Goal: Task Accomplishment & Management: Manage account settings

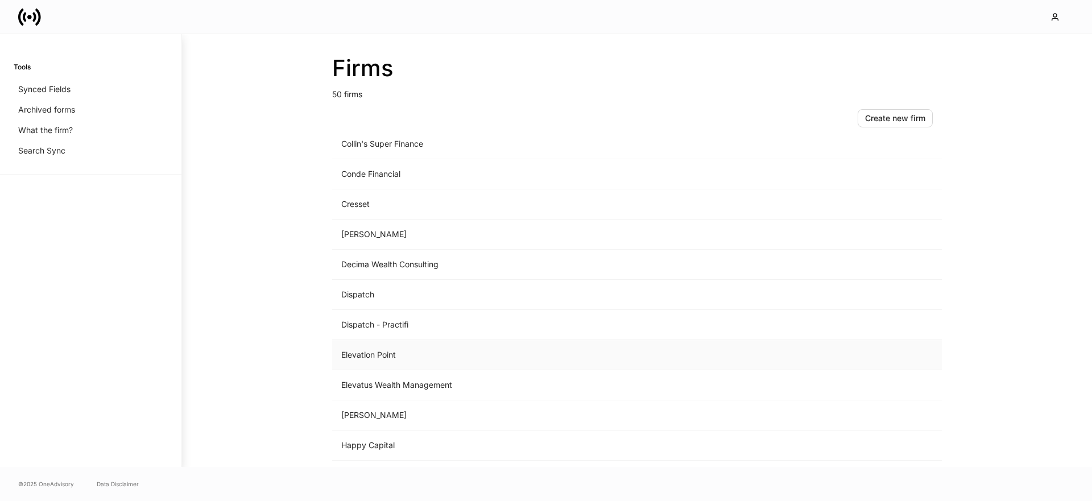
scroll to position [537, 0]
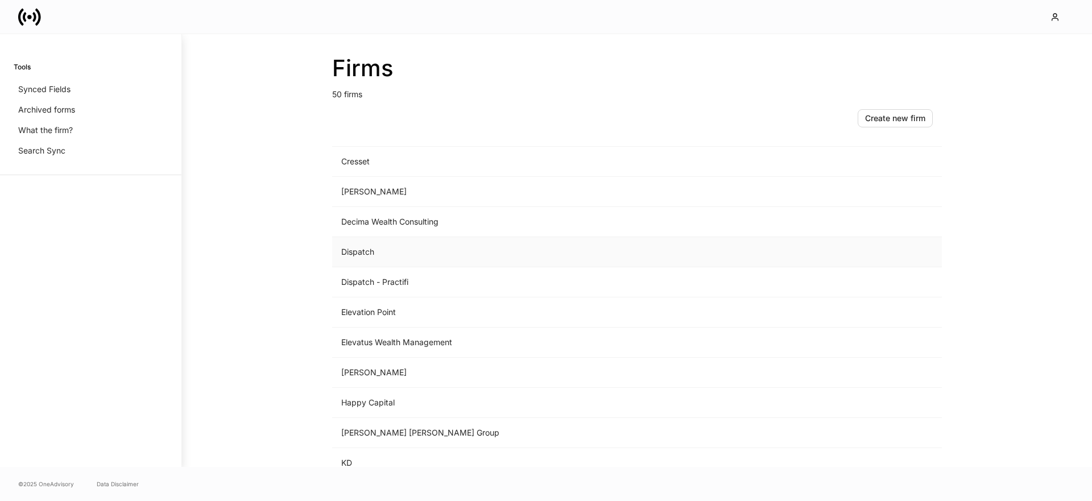
click at [408, 257] on td "Dispatch" at bounding box center [542, 252] width 421 height 30
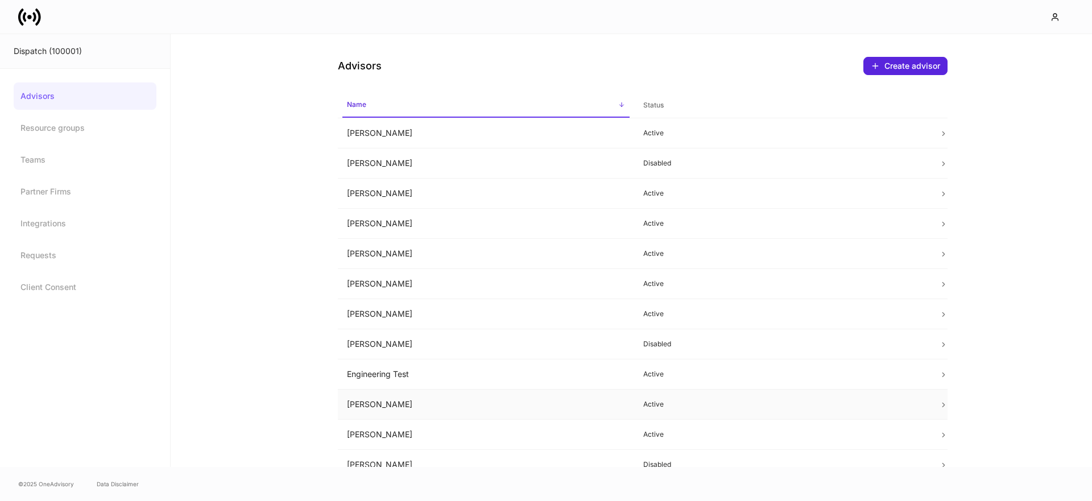
click at [373, 409] on td "[PERSON_NAME]" at bounding box center [486, 405] width 296 height 30
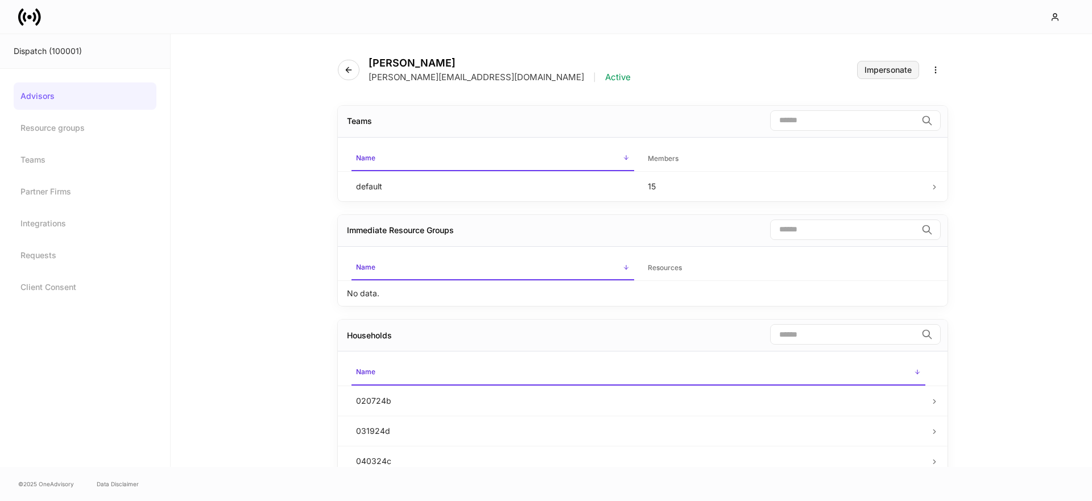
click at [875, 69] on div "Impersonate" at bounding box center [888, 70] width 47 height 8
click at [42, 21] on link at bounding box center [34, 17] width 32 height 23
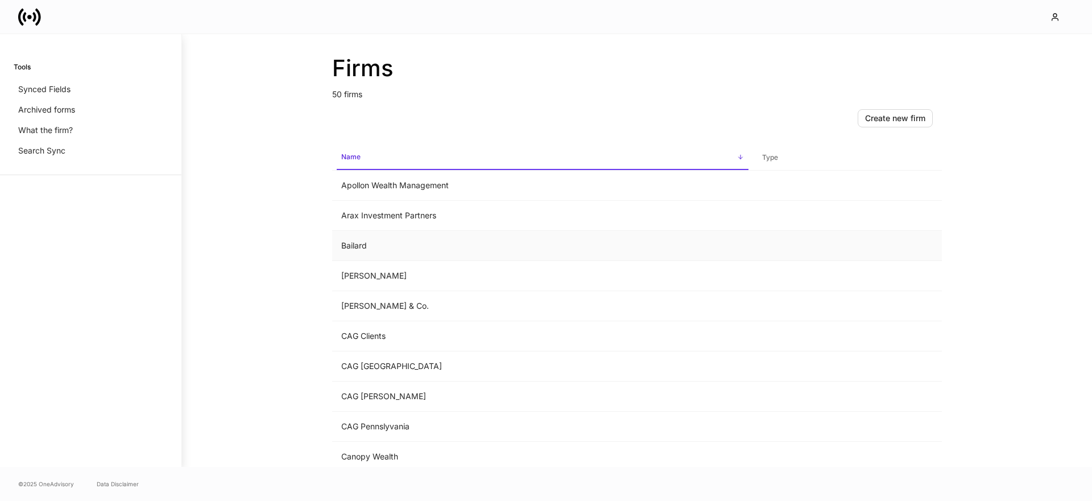
click at [348, 242] on td "Bailard" at bounding box center [542, 246] width 421 height 30
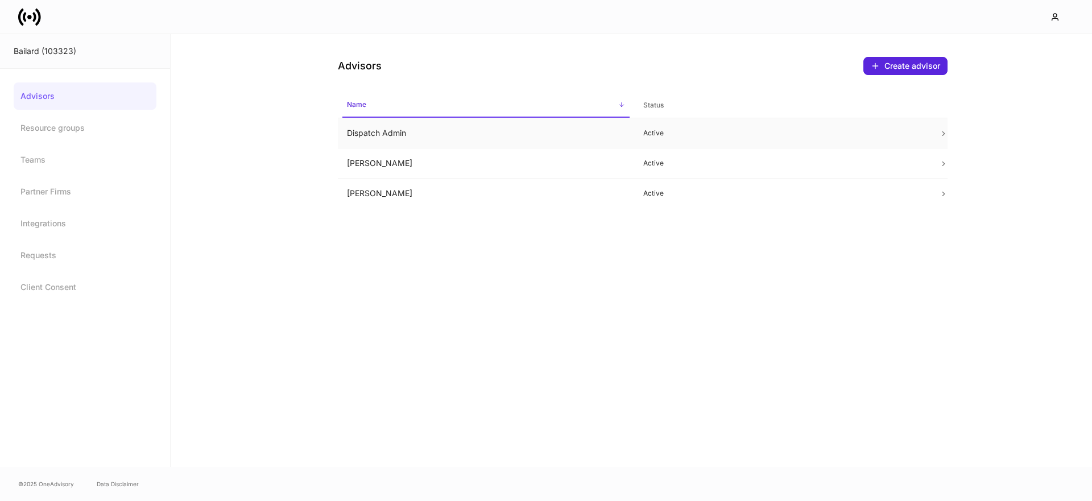
click at [395, 135] on td "Dispatch Admin" at bounding box center [486, 133] width 296 height 30
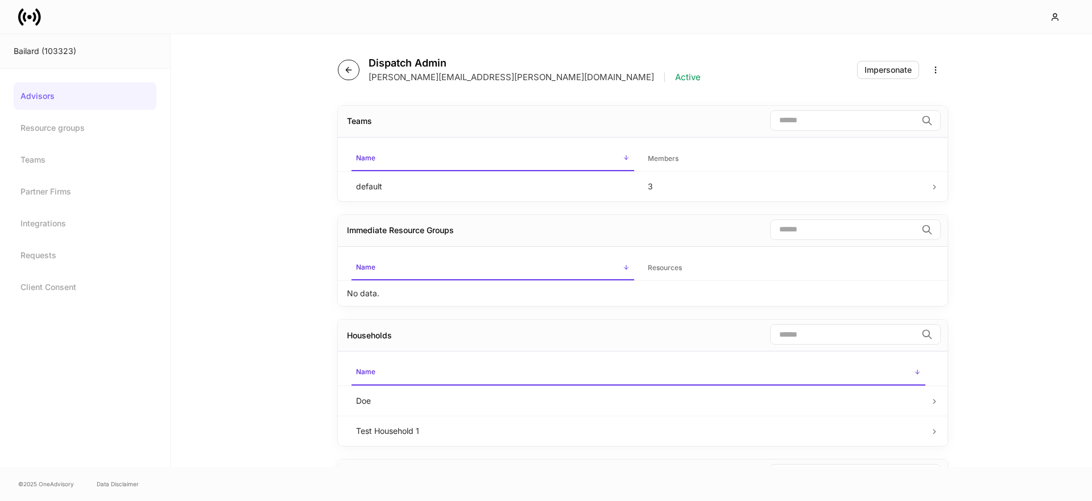
click at [356, 76] on button "button" at bounding box center [349, 70] width 22 height 20
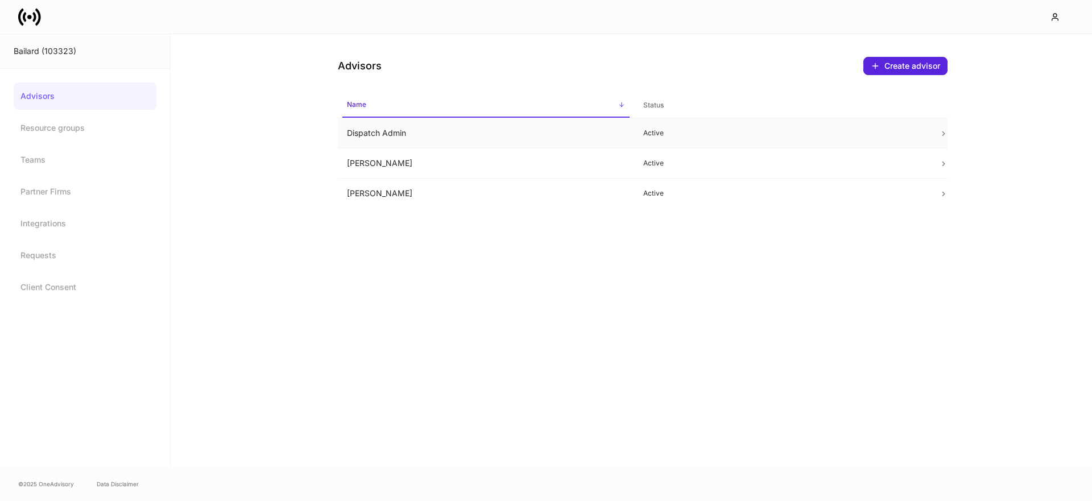
click at [387, 130] on td "Dispatch Admin" at bounding box center [486, 133] width 296 height 30
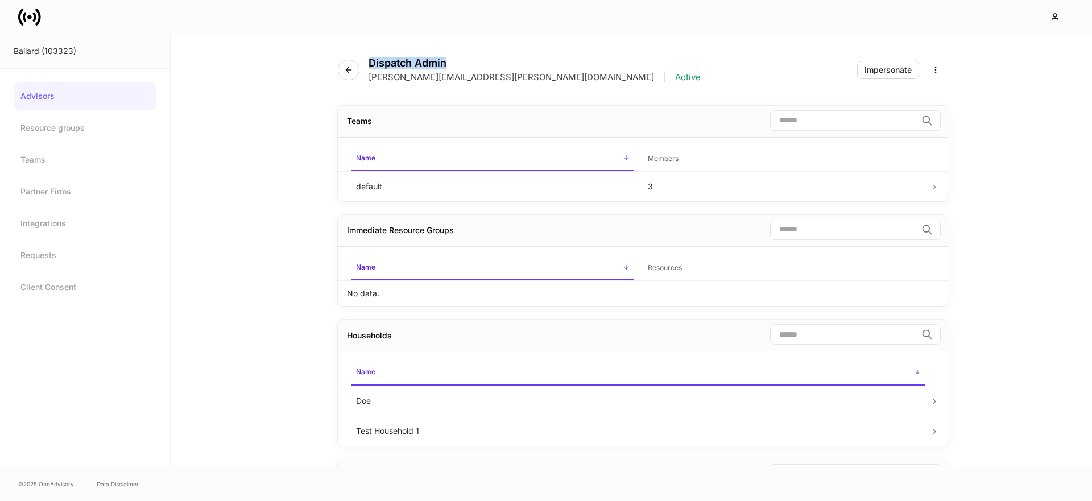
drag, startPoint x: 371, startPoint y: 62, endPoint x: 447, endPoint y: 63, distance: 75.7
click at [447, 63] on h4 "Dispatch Admin" at bounding box center [535, 63] width 332 height 13
drag, startPoint x: 371, startPoint y: 77, endPoint x: 505, endPoint y: 79, distance: 133.7
click at [505, 79] on div "Dispatch Admin [PERSON_NAME][EMAIL_ADDRESS][PERSON_NAME][DOMAIN_NAME] | Active" at bounding box center [524, 70] width 372 height 26
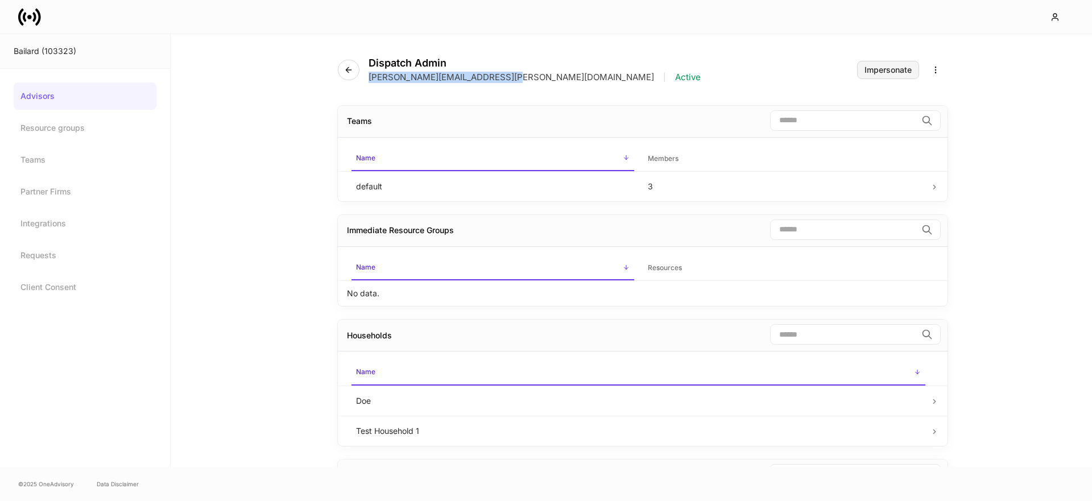
click at [892, 73] on div "Impersonate" at bounding box center [888, 70] width 47 height 8
click at [215, 96] on div "Dispatch Admin [PERSON_NAME][EMAIL_ADDRESS][PERSON_NAME][DOMAIN_NAME] | Active …" at bounding box center [632, 250] width 922 height 433
click at [96, 100] on link "Advisors" at bounding box center [85, 96] width 143 height 27
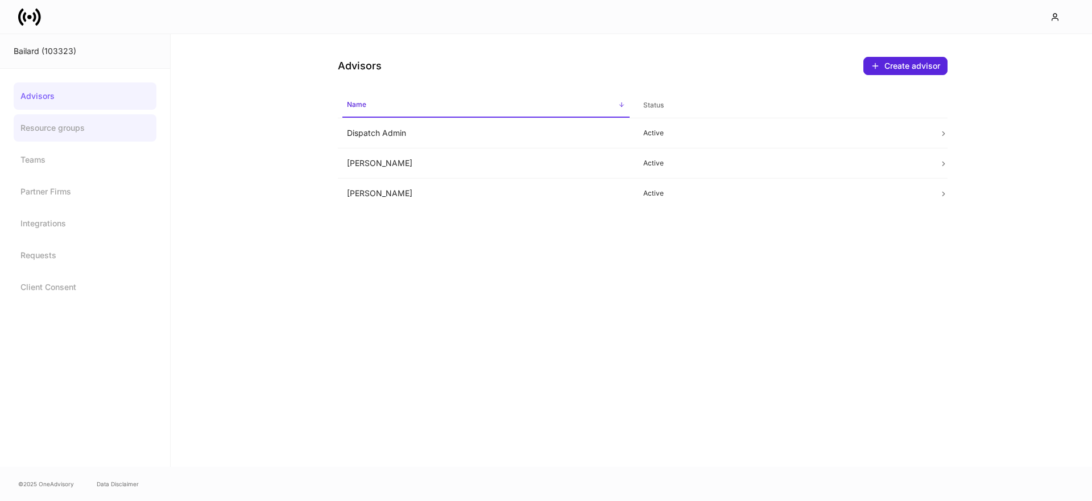
click at [52, 124] on link "Resource groups" at bounding box center [85, 127] width 143 height 27
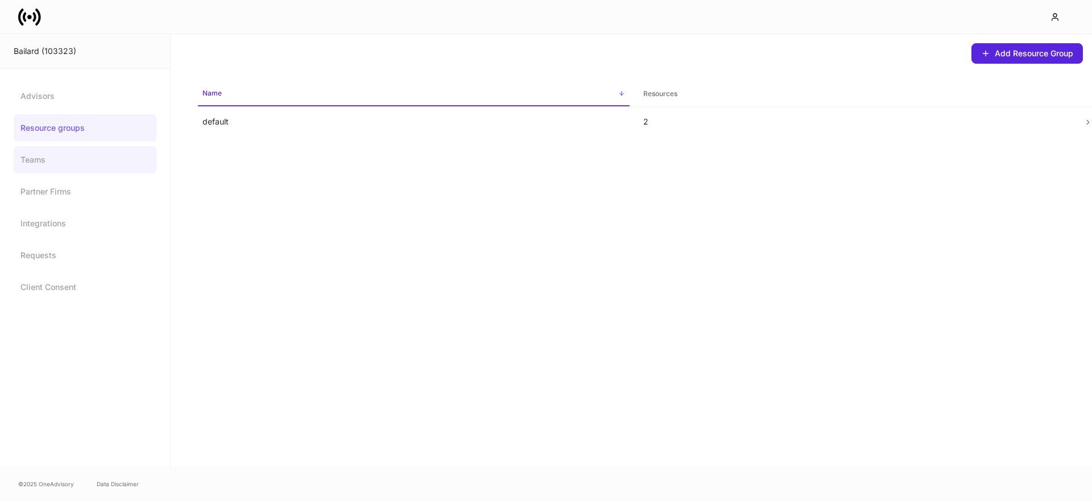
click at [63, 167] on link "Teams" at bounding box center [85, 159] width 143 height 27
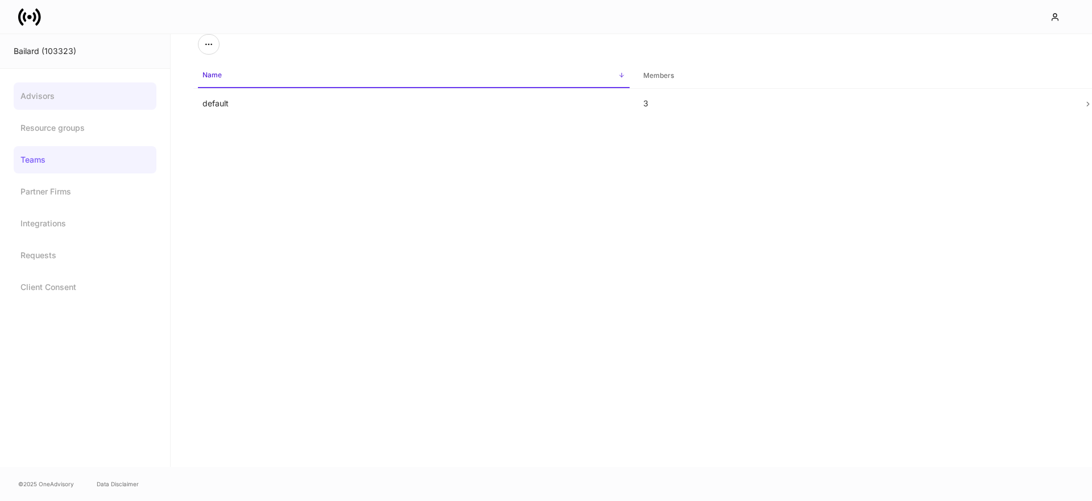
click at [67, 98] on link "Advisors" at bounding box center [85, 96] width 143 height 27
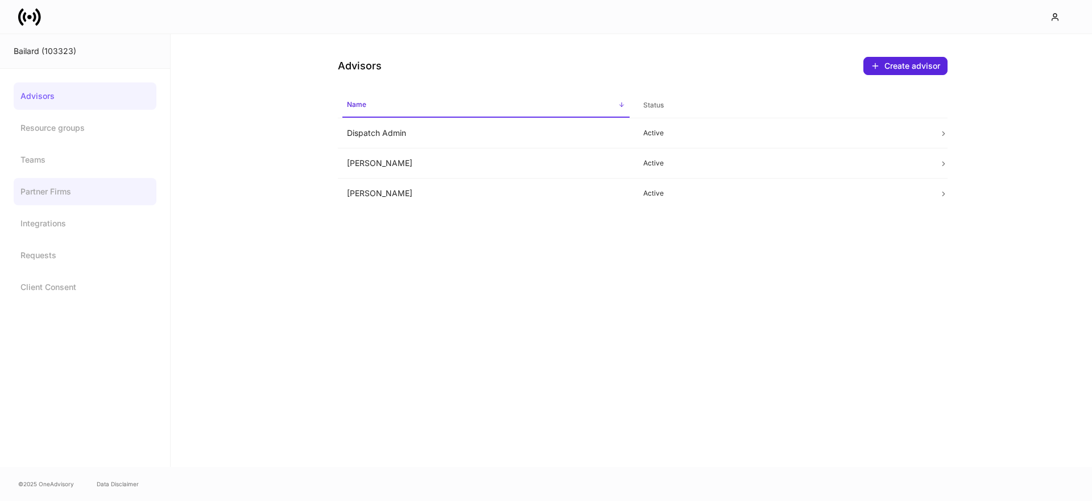
click at [57, 202] on link "Partner Firms" at bounding box center [85, 191] width 143 height 27
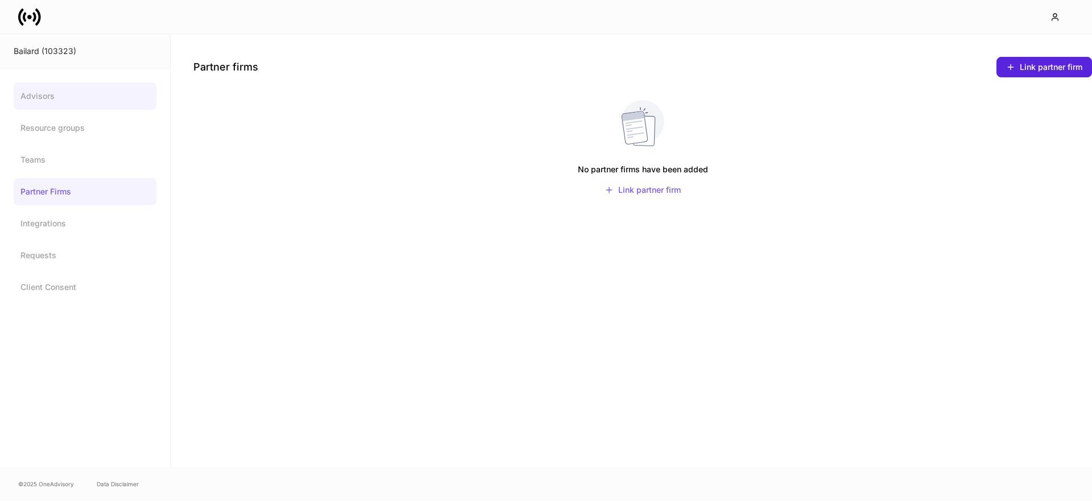
click at [110, 101] on link "Advisors" at bounding box center [85, 96] width 143 height 27
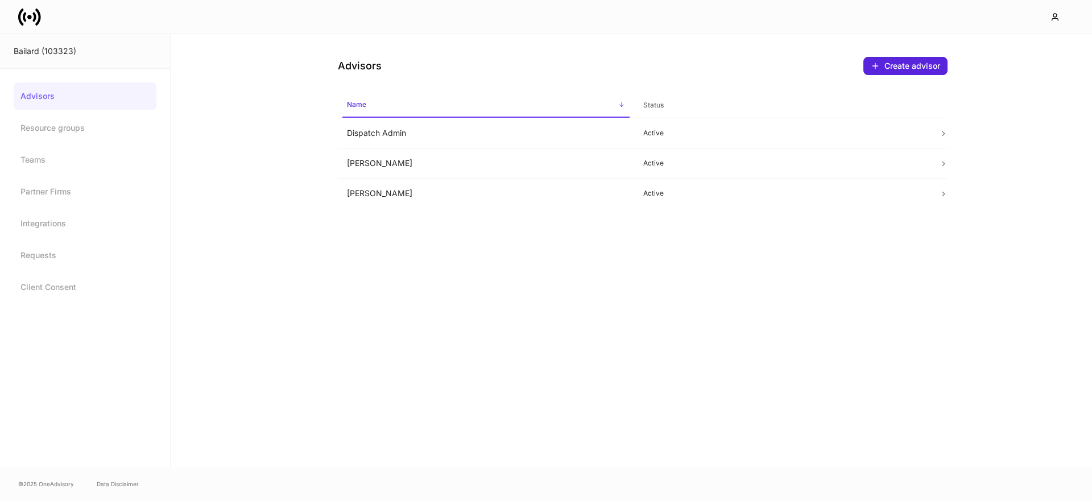
click at [29, 16] on icon at bounding box center [29, 17] width 5 height 5
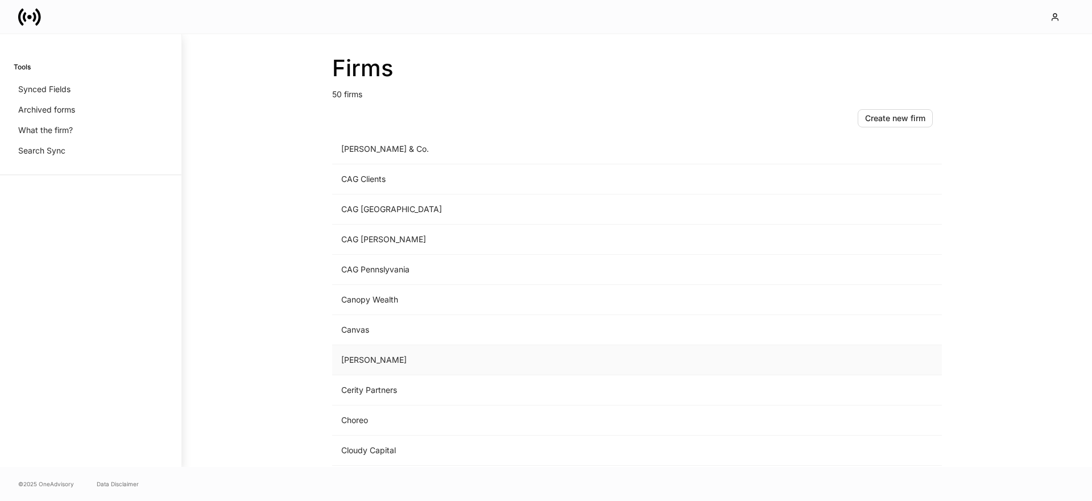
scroll to position [193, 0]
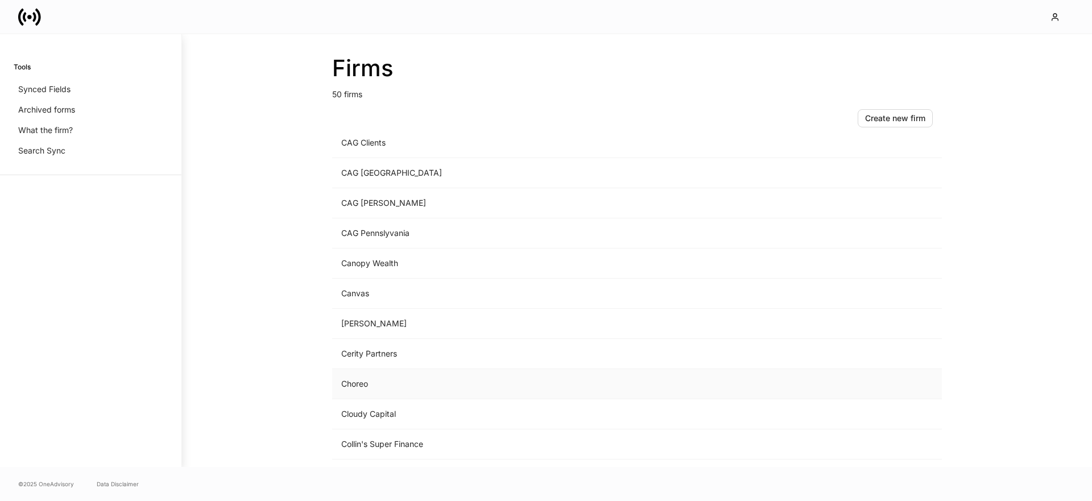
click at [388, 386] on td "Choreo" at bounding box center [542, 384] width 421 height 30
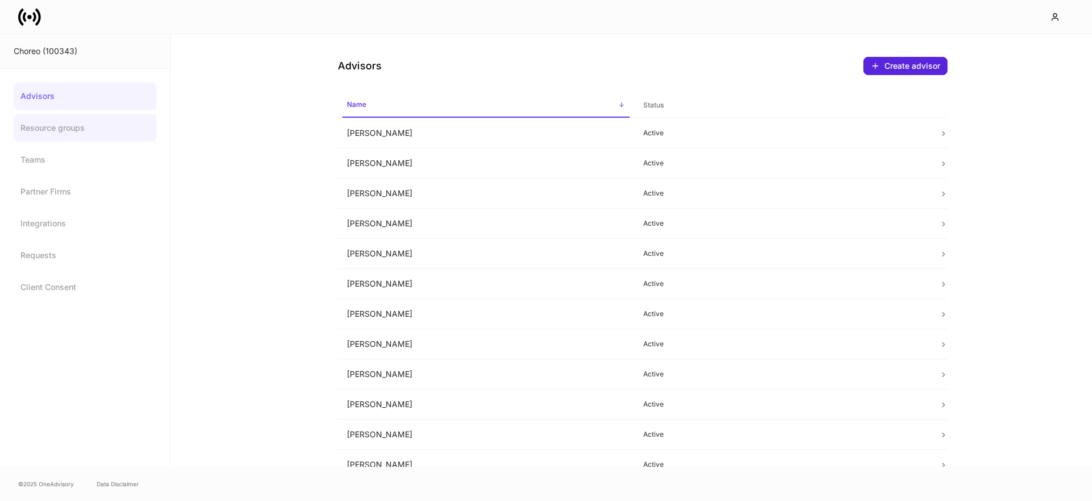
click at [65, 127] on link "Resource groups" at bounding box center [85, 127] width 143 height 27
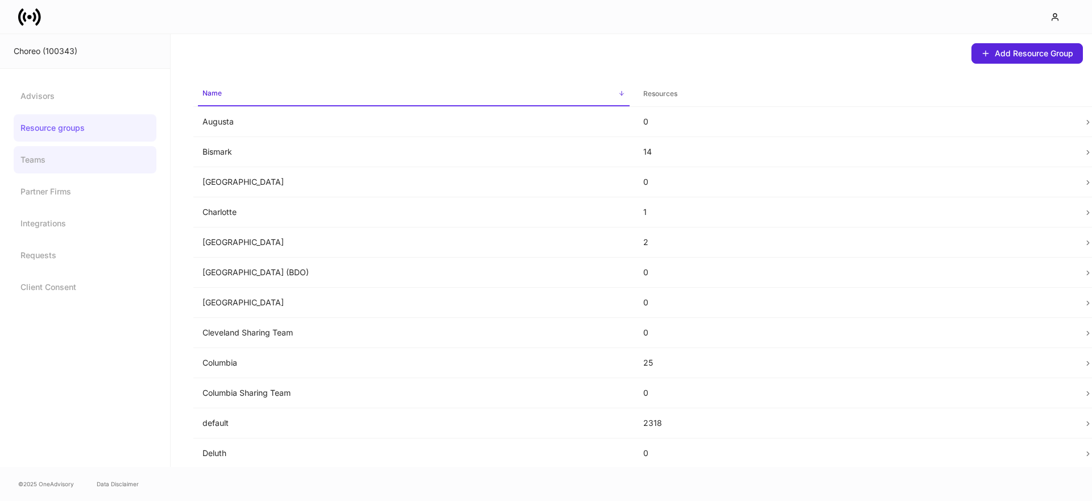
click at [60, 162] on link "Teams" at bounding box center [85, 159] width 143 height 27
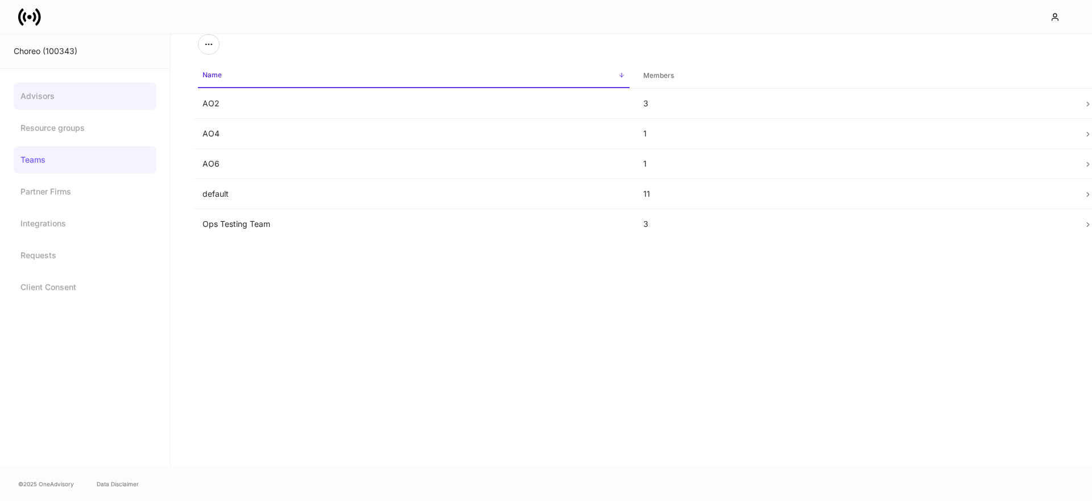
click at [64, 98] on link "Advisors" at bounding box center [85, 96] width 143 height 27
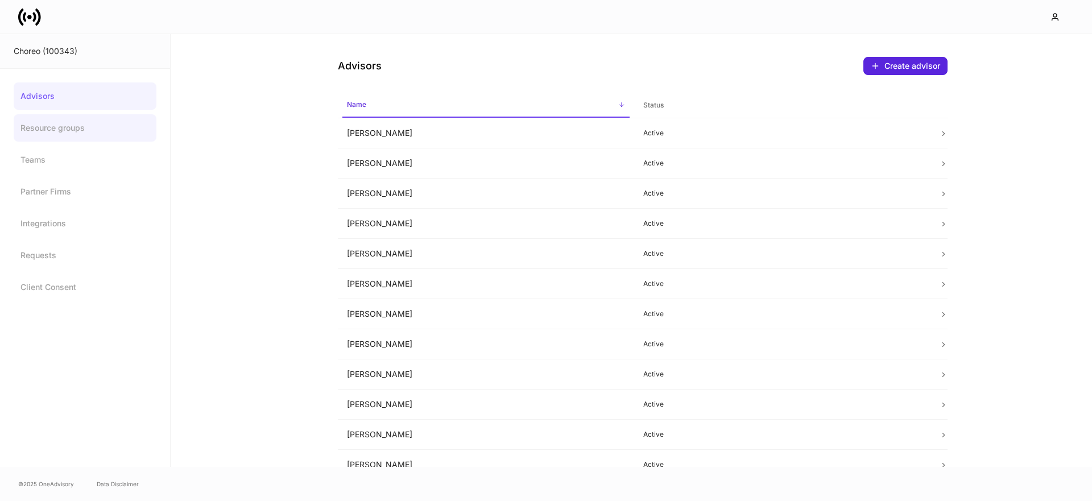
click at [76, 133] on link "Resource groups" at bounding box center [85, 127] width 143 height 27
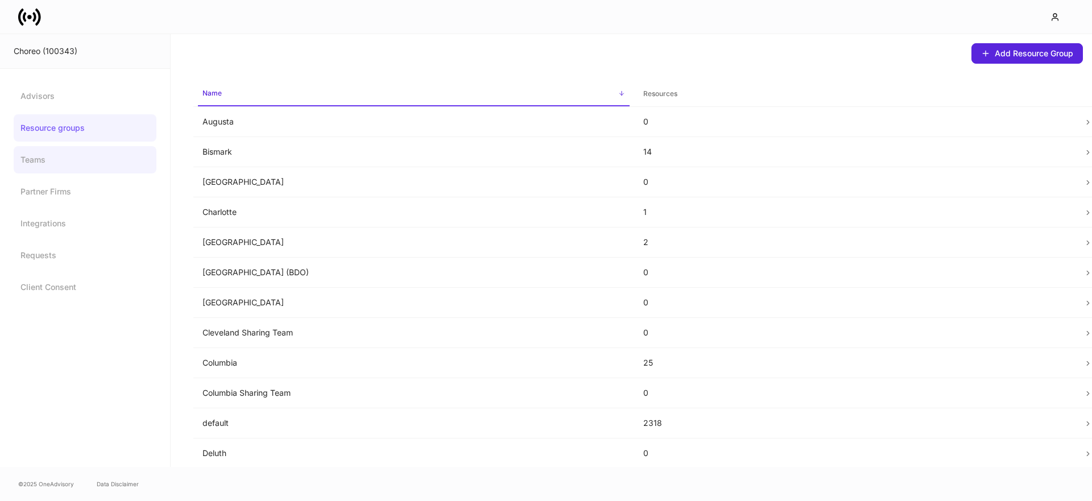
click at [84, 167] on link "Teams" at bounding box center [85, 159] width 143 height 27
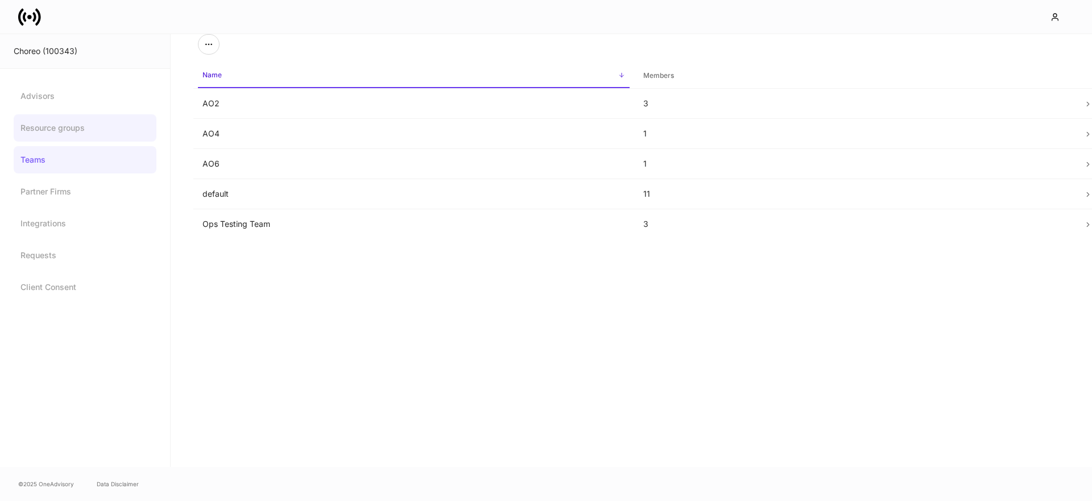
click at [64, 126] on link "Resource groups" at bounding box center [85, 127] width 143 height 27
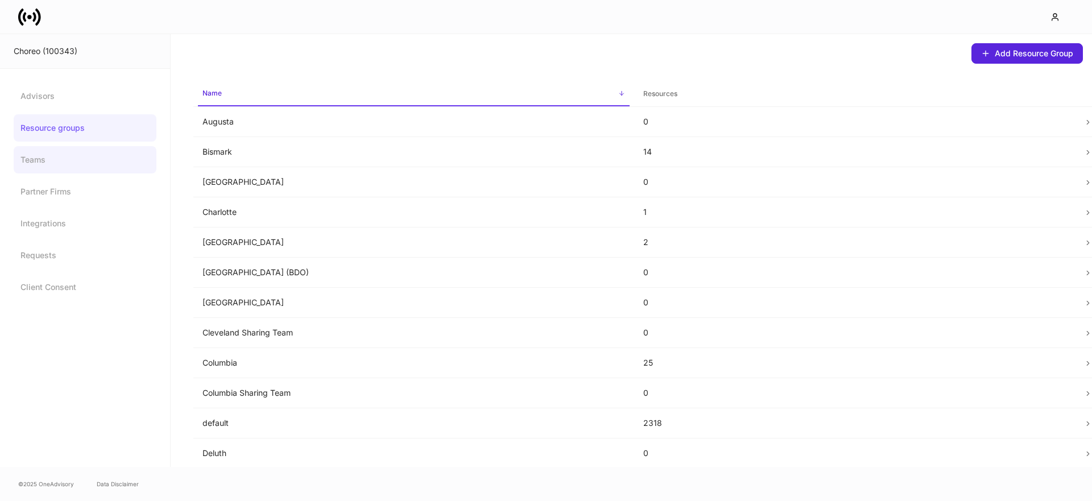
click at [50, 167] on link "Teams" at bounding box center [85, 159] width 143 height 27
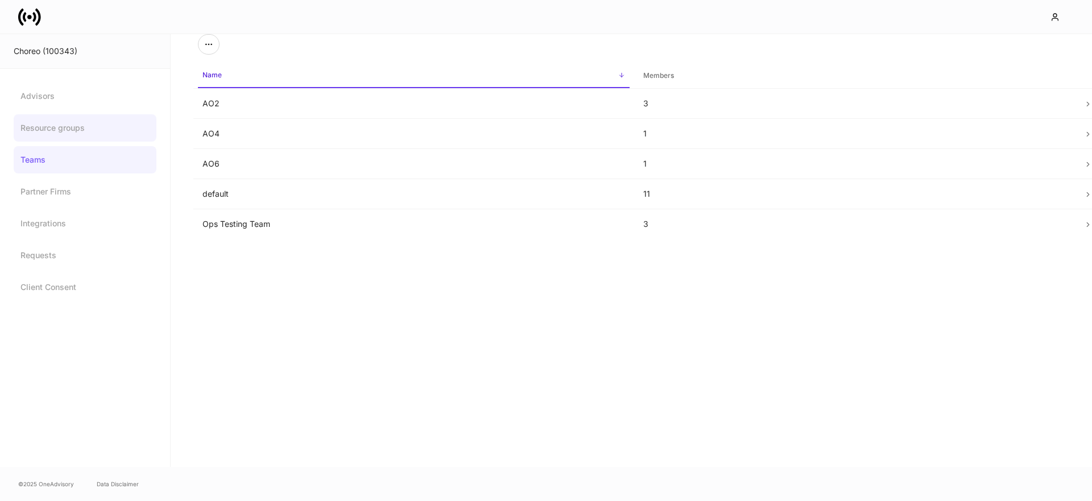
click at [75, 125] on link "Resource groups" at bounding box center [85, 127] width 143 height 27
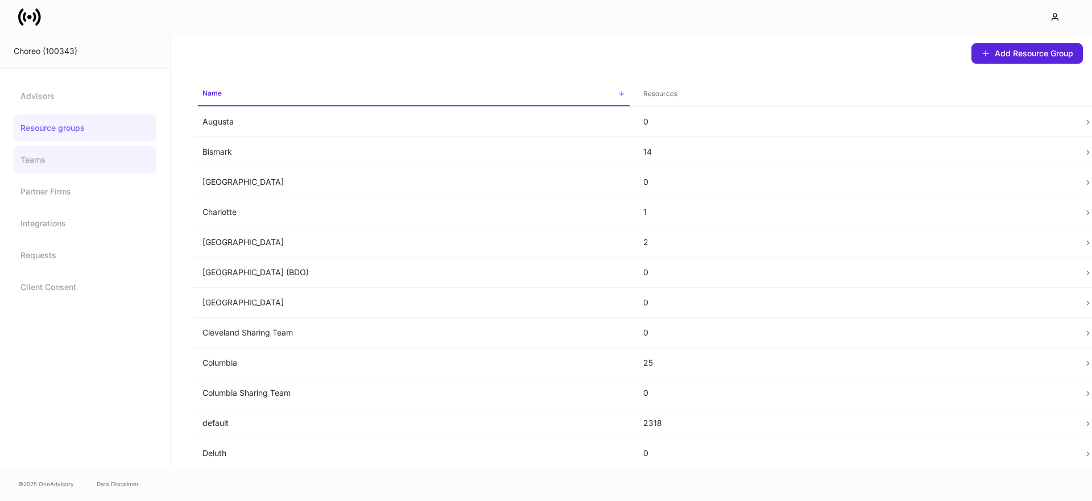
click at [98, 162] on link "Teams" at bounding box center [85, 159] width 143 height 27
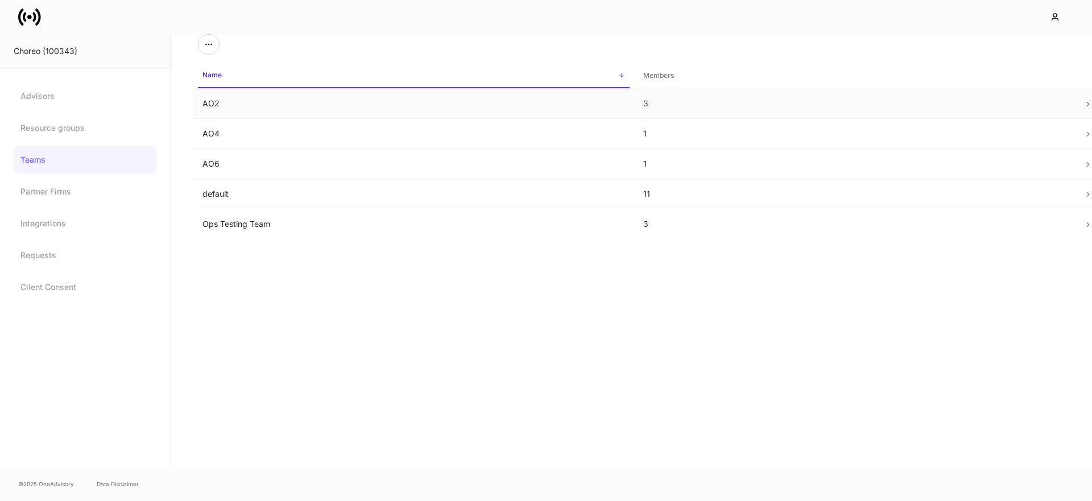
click at [228, 106] on td "AO2" at bounding box center [413, 104] width 441 height 30
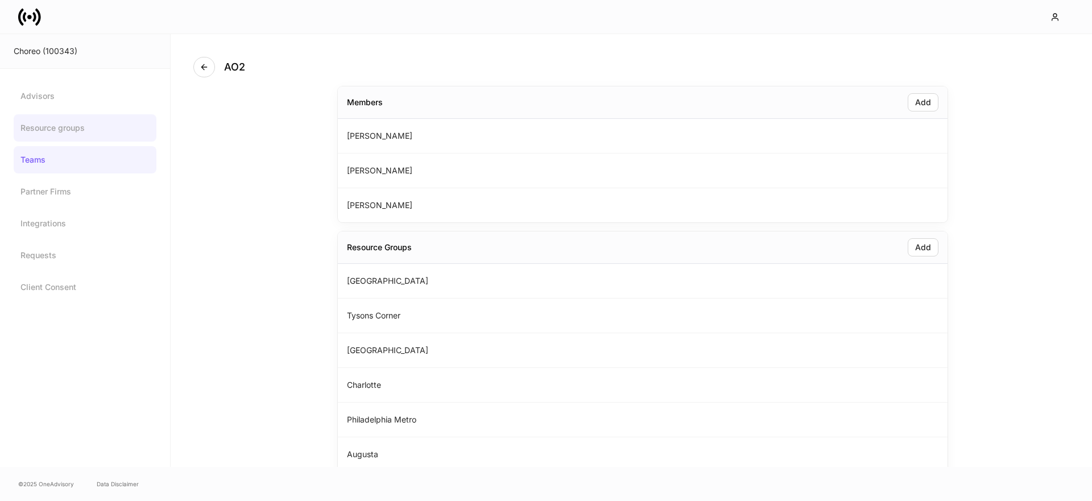
click at [114, 134] on link "Resource groups" at bounding box center [85, 127] width 143 height 27
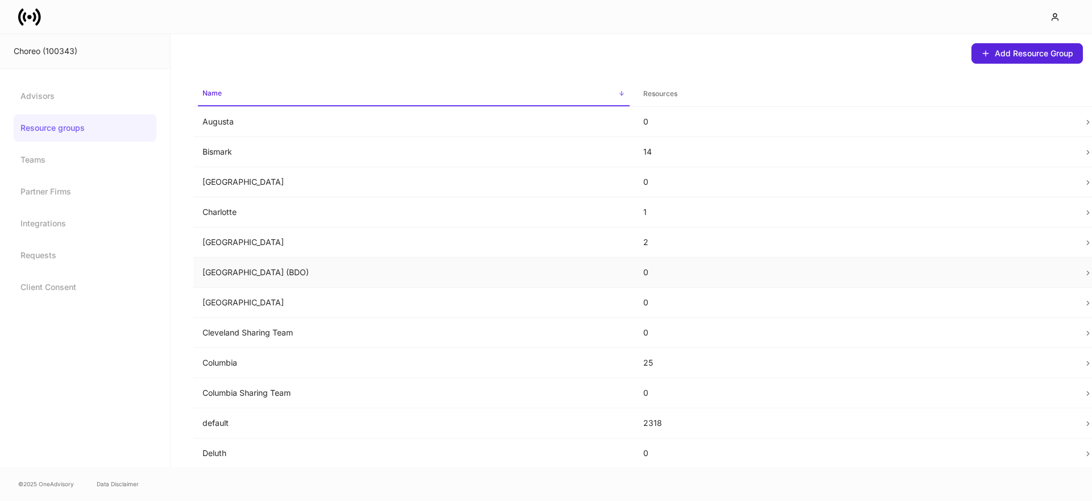
click at [222, 268] on p "[GEOGRAPHIC_DATA] (BDO)" at bounding box center [414, 272] width 423 height 11
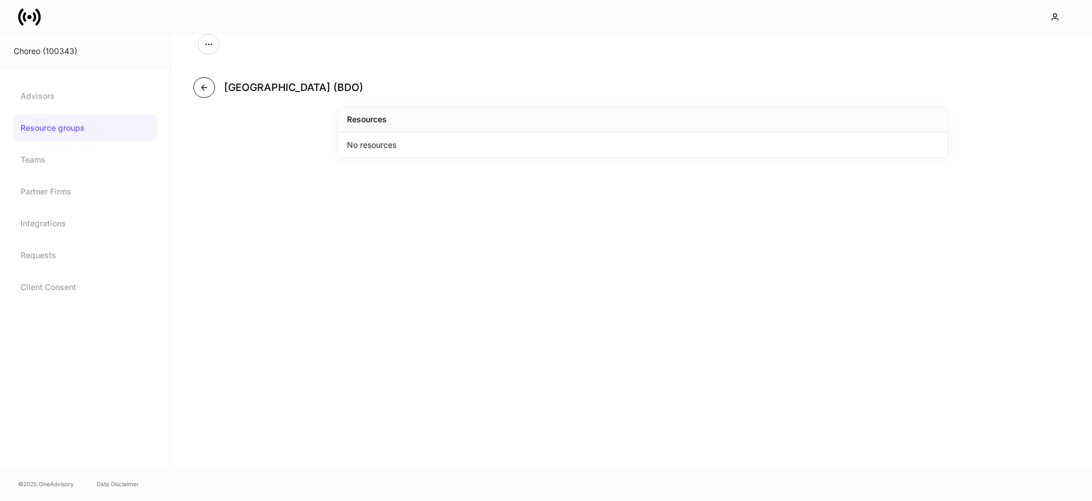
click at [205, 86] on icon "button" at bounding box center [204, 87] width 9 height 9
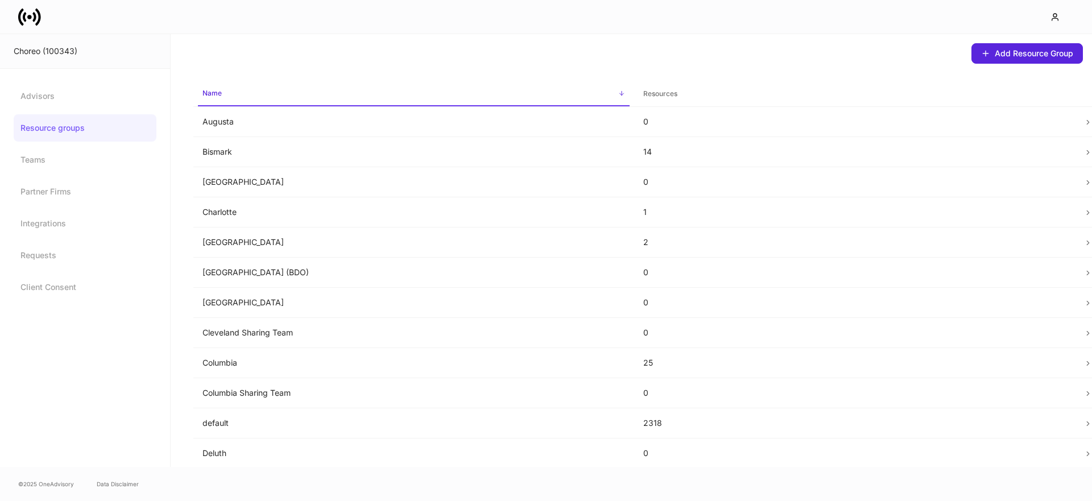
click at [88, 131] on link "Resource groups" at bounding box center [85, 127] width 143 height 27
click at [39, 163] on link "Teams" at bounding box center [85, 159] width 143 height 27
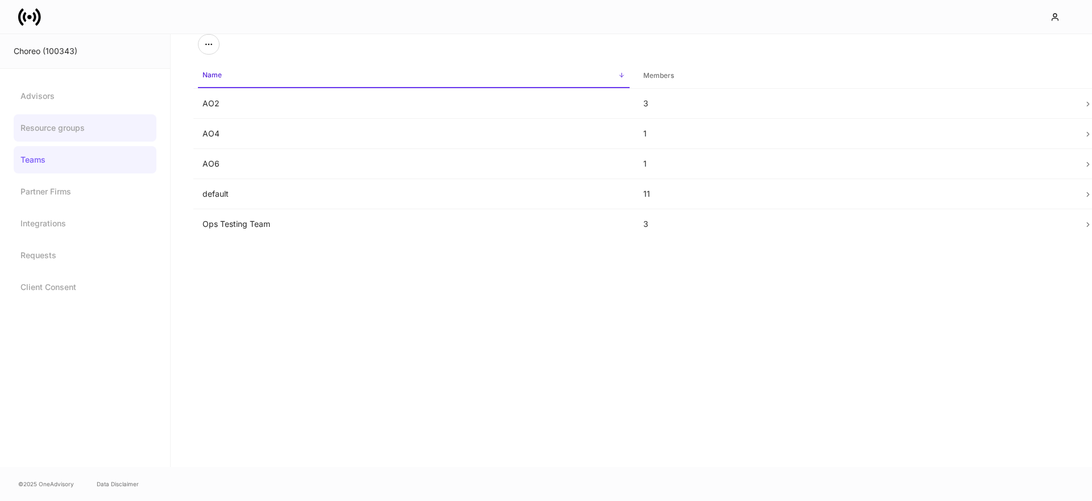
click at [46, 129] on link "Resource groups" at bounding box center [85, 127] width 143 height 27
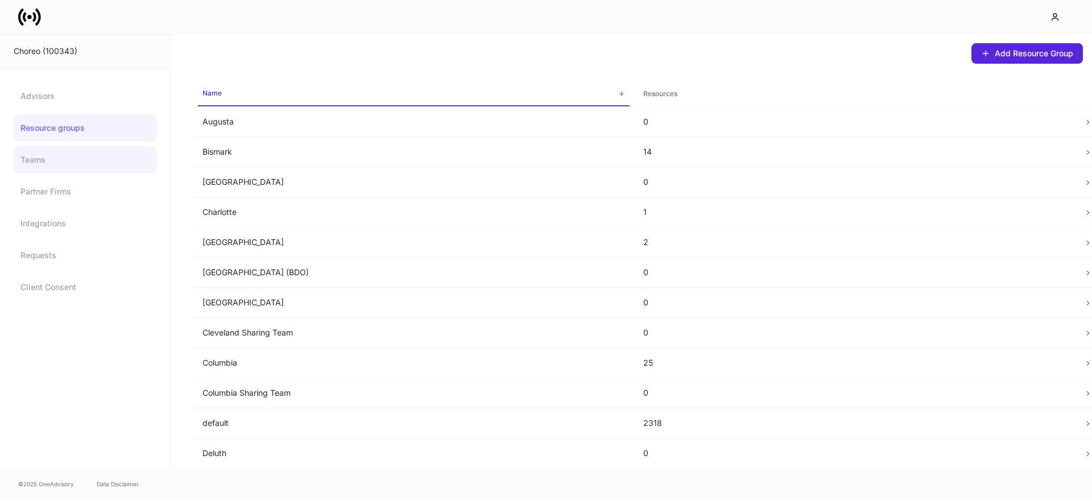
click at [42, 159] on link "Teams" at bounding box center [85, 159] width 143 height 27
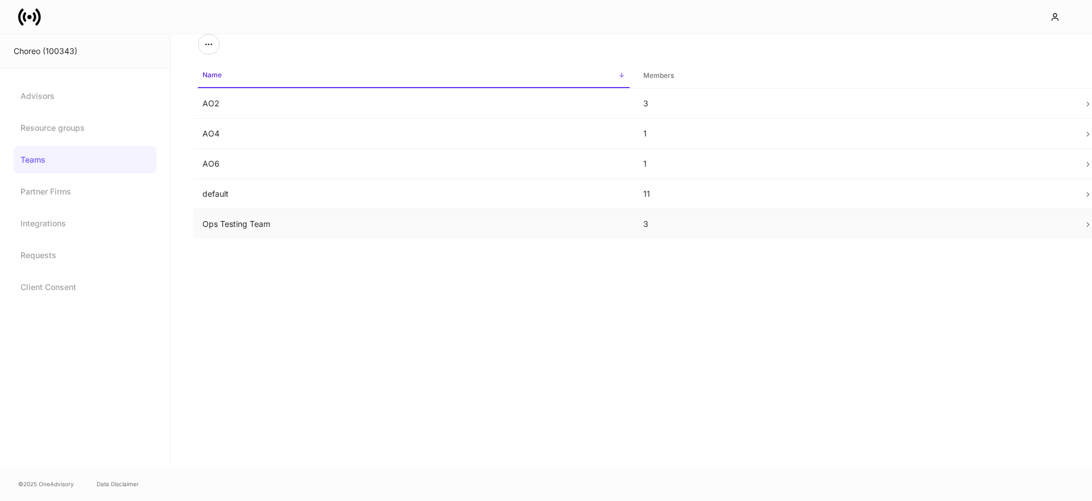
click at [240, 226] on td "Ops Testing Team" at bounding box center [413, 224] width 441 height 30
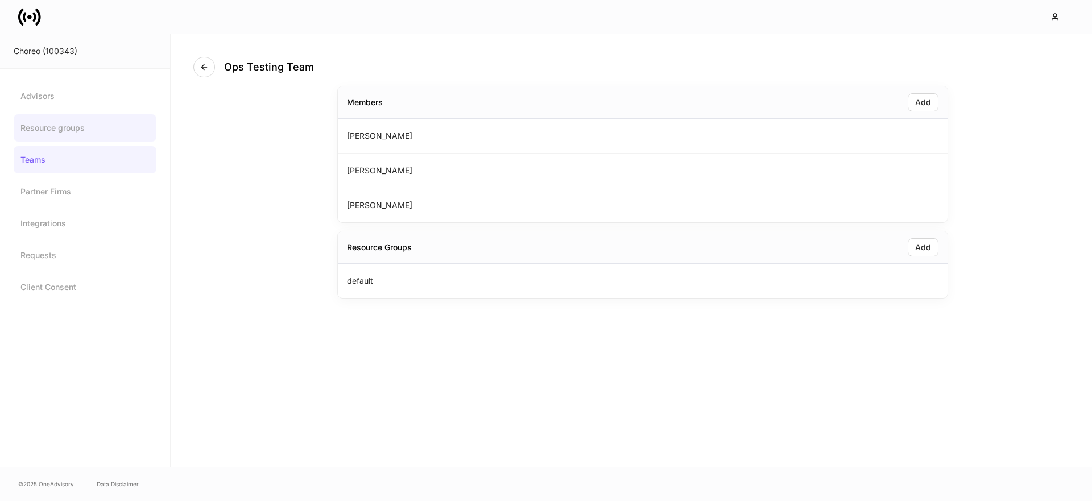
click at [98, 130] on link "Resource groups" at bounding box center [85, 127] width 143 height 27
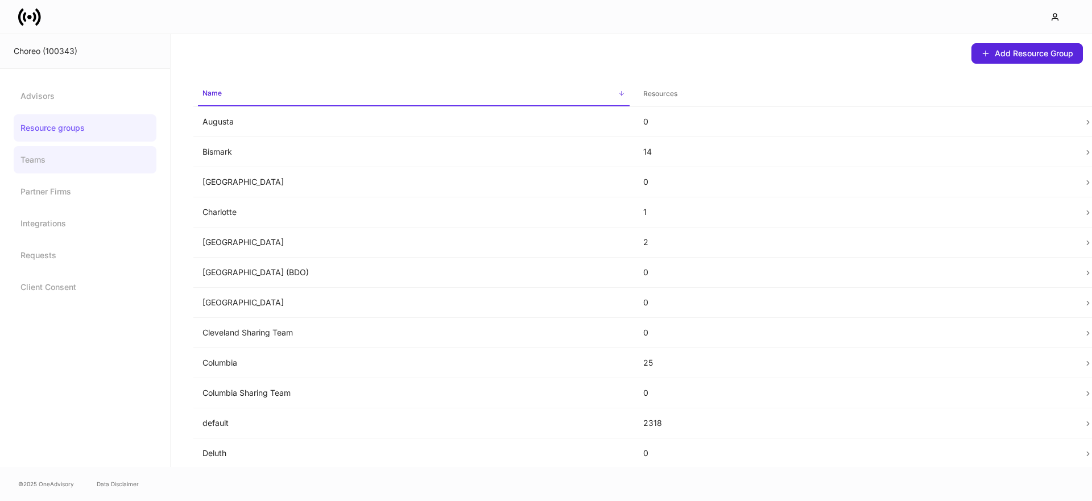
click at [44, 151] on link "Teams" at bounding box center [85, 159] width 143 height 27
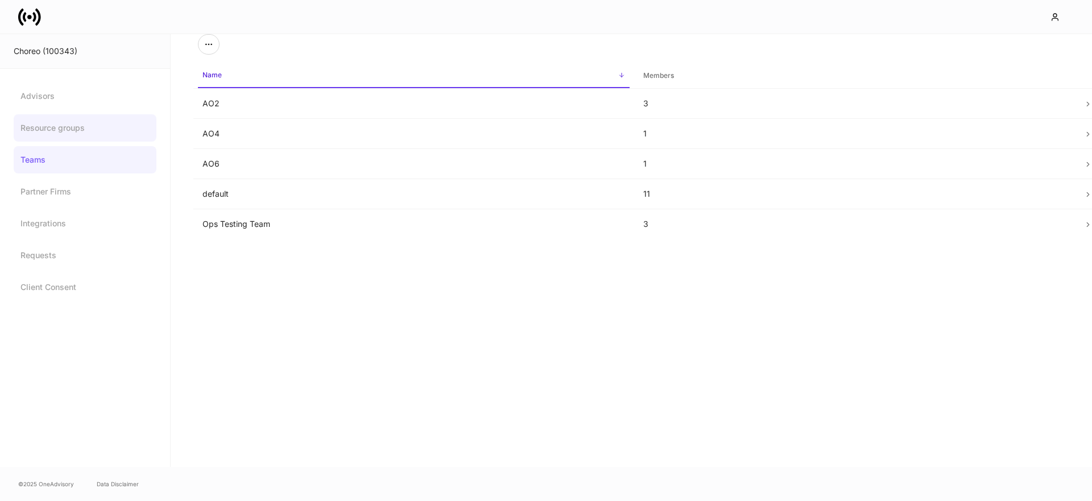
click at [120, 123] on link "Resource groups" at bounding box center [85, 127] width 143 height 27
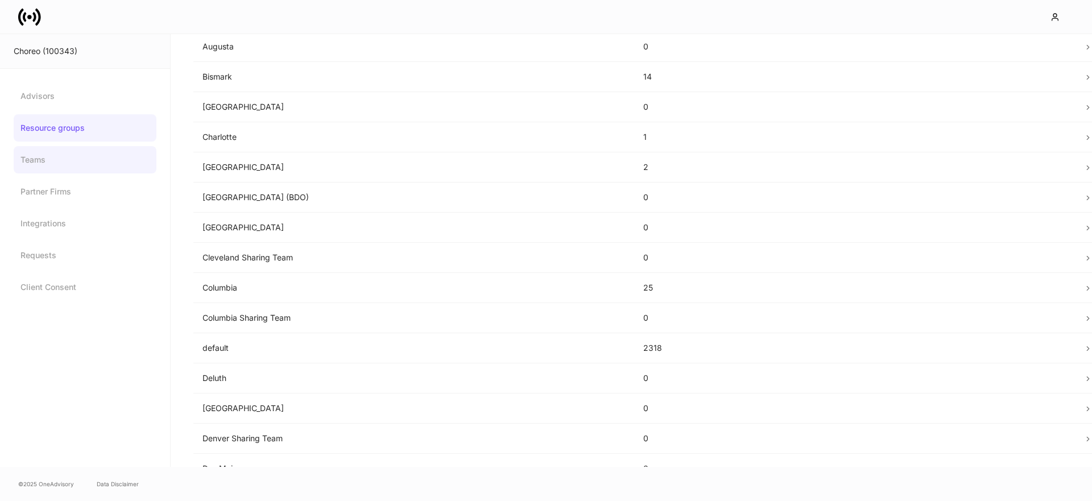
scroll to position [88, 0]
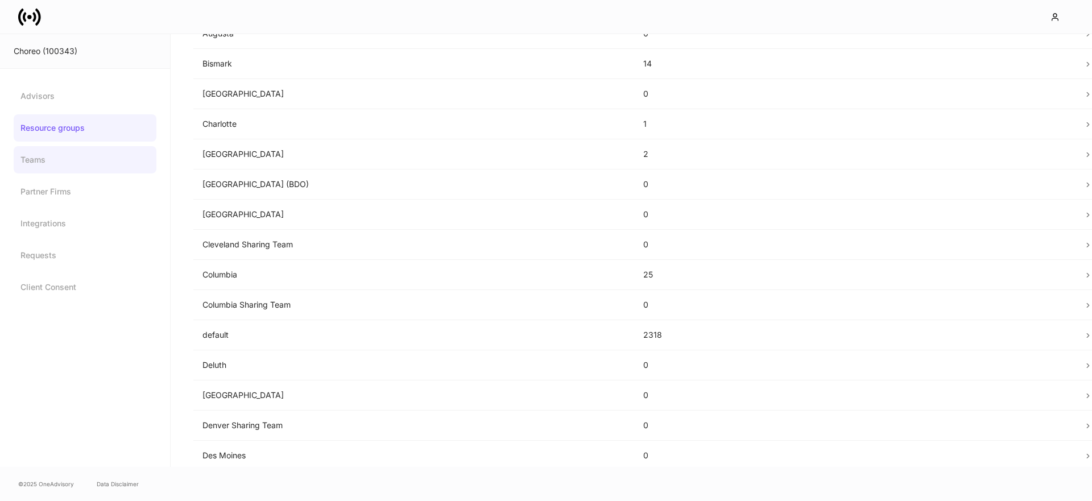
click at [50, 156] on link "Teams" at bounding box center [85, 159] width 143 height 27
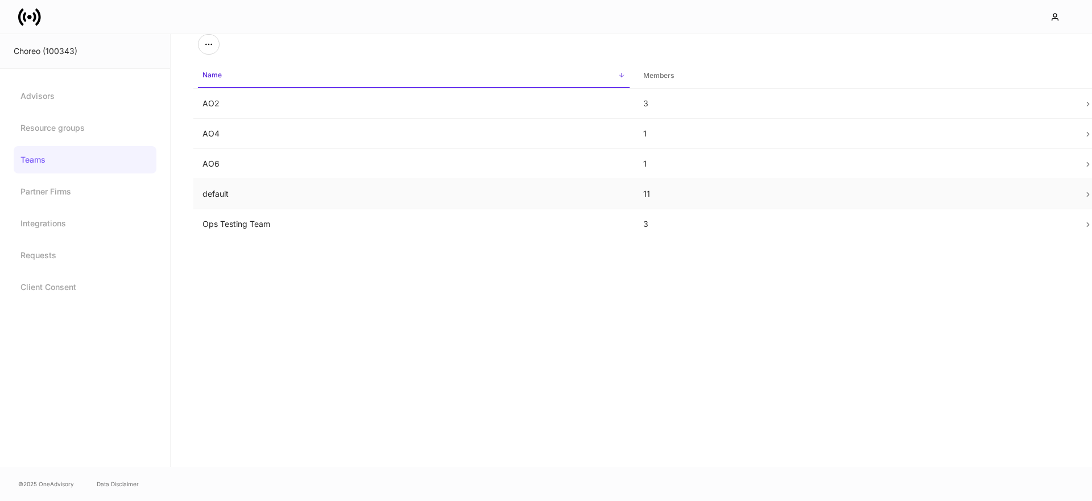
click at [319, 200] on td "default" at bounding box center [413, 194] width 441 height 30
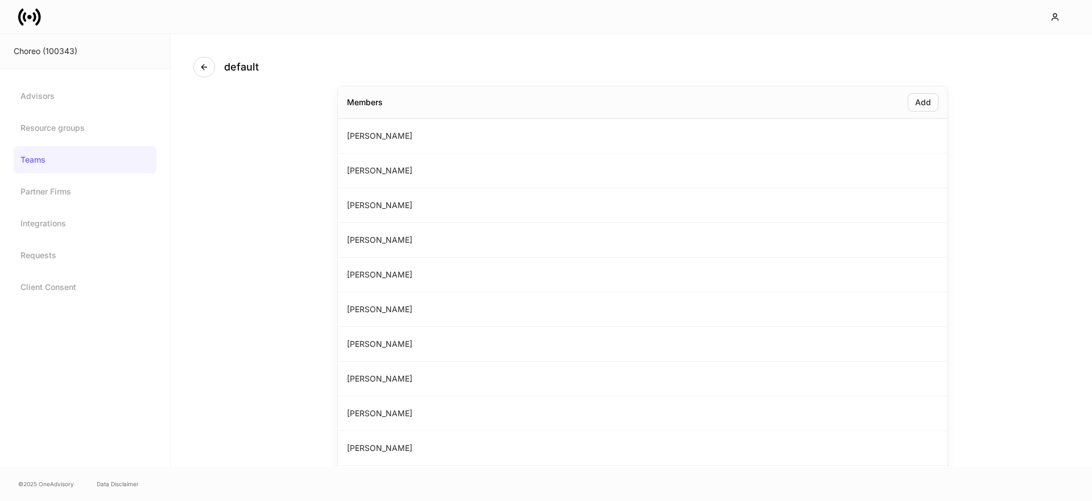
click at [43, 152] on link "Teams" at bounding box center [85, 159] width 143 height 27
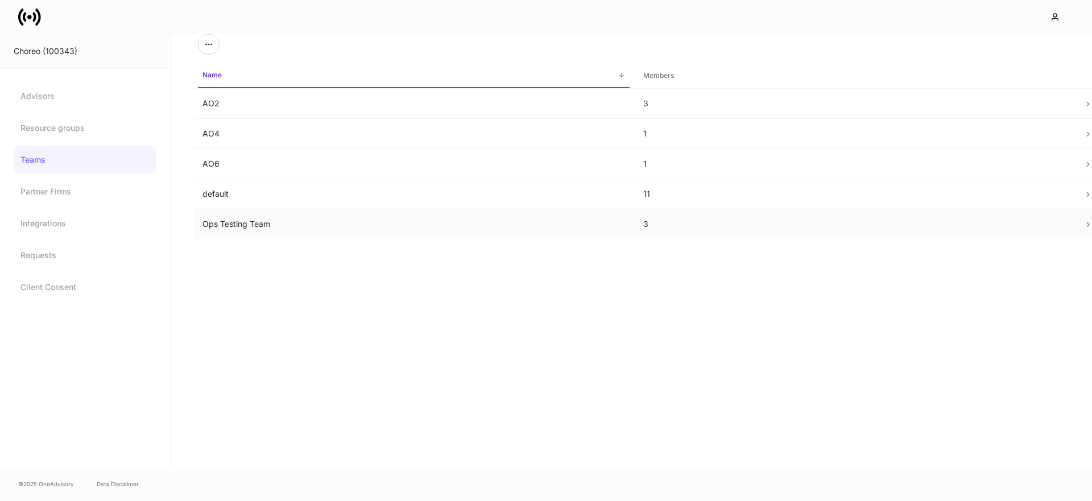
click at [297, 224] on td "Ops Testing Team" at bounding box center [413, 224] width 441 height 30
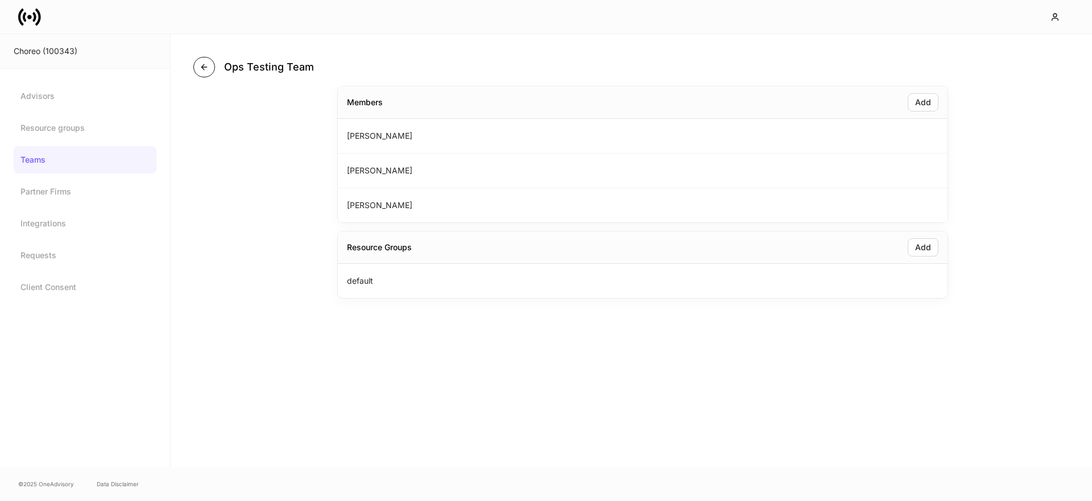
click at [205, 65] on icon "button" at bounding box center [204, 67] width 9 height 9
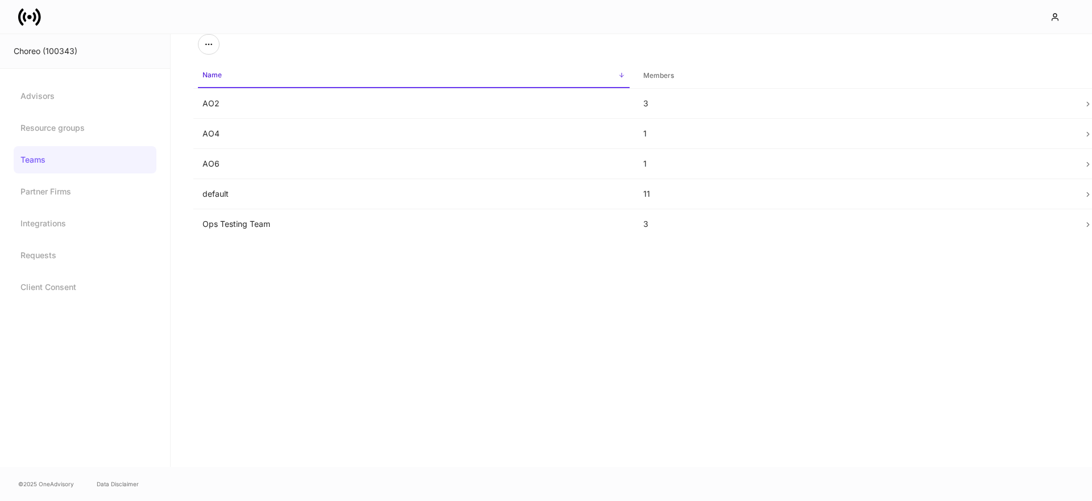
click at [233, 165] on td "AO6" at bounding box center [413, 164] width 441 height 30
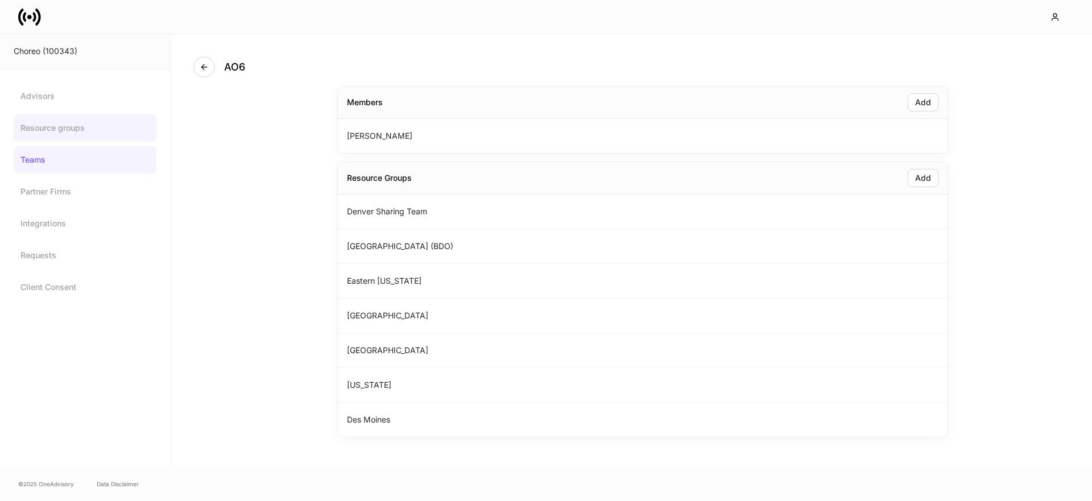
click at [71, 134] on link "Resource groups" at bounding box center [85, 127] width 143 height 27
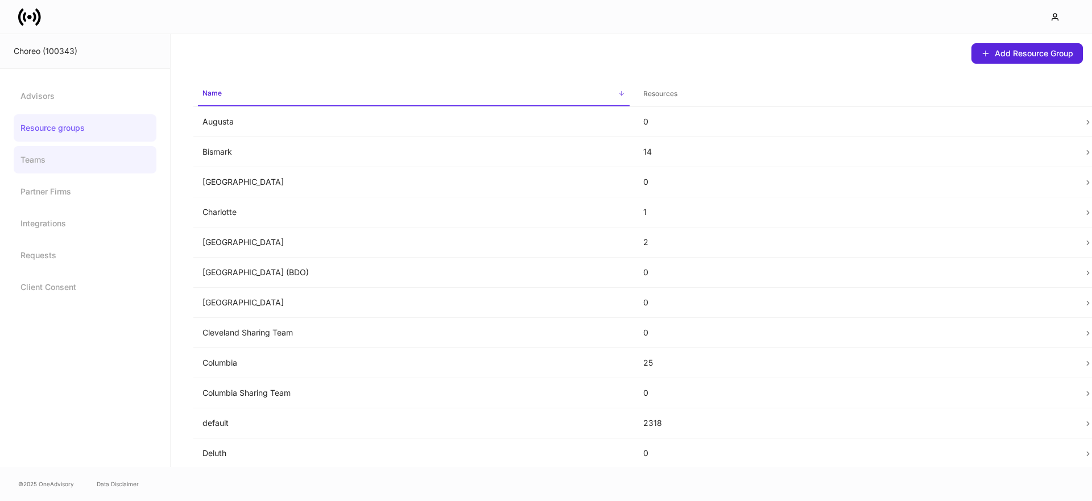
click at [22, 174] on div "Advisors Resource groups Teams Partner Firms Integrations Requests Client Conse…" at bounding box center [85, 192] width 143 height 218
click at [27, 168] on link "Teams" at bounding box center [85, 159] width 143 height 27
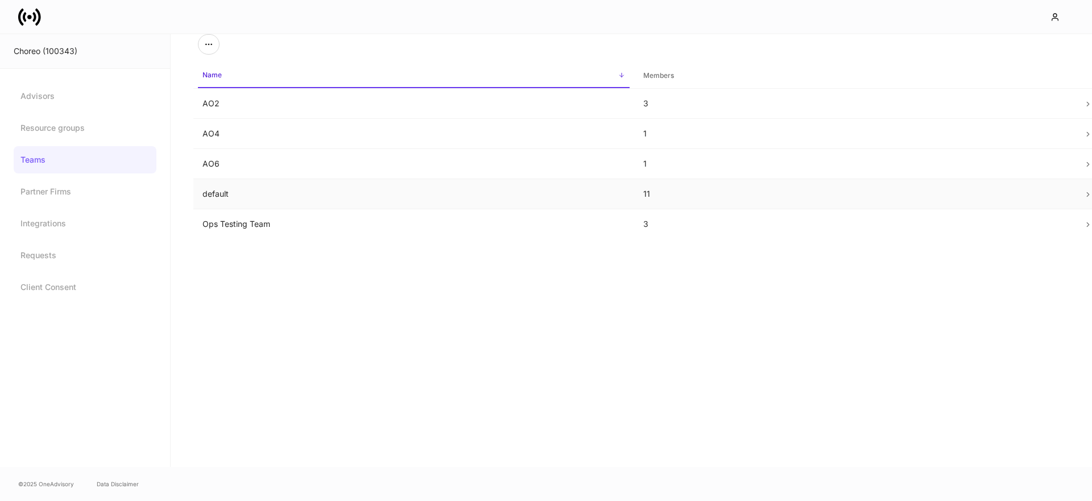
click at [200, 200] on td "default" at bounding box center [413, 194] width 441 height 30
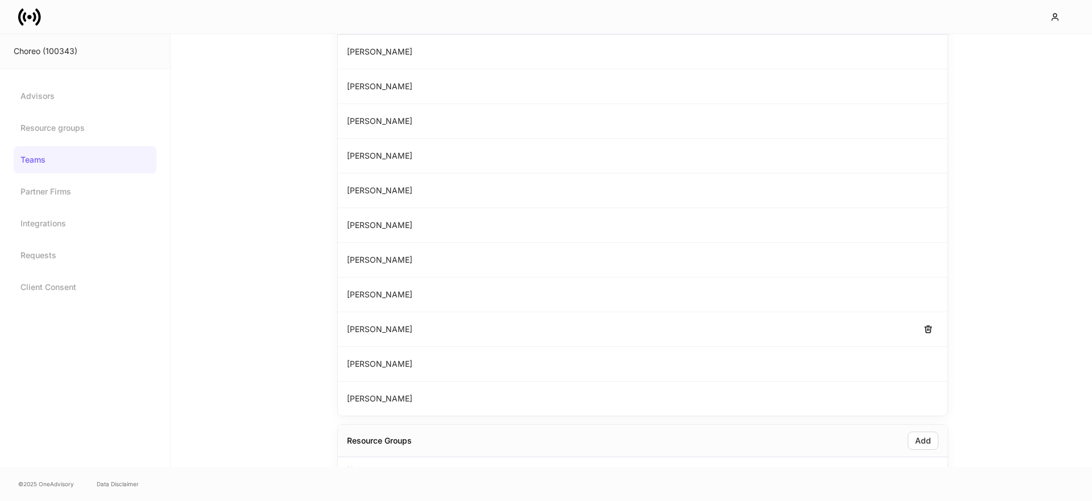
scroll to position [100, 0]
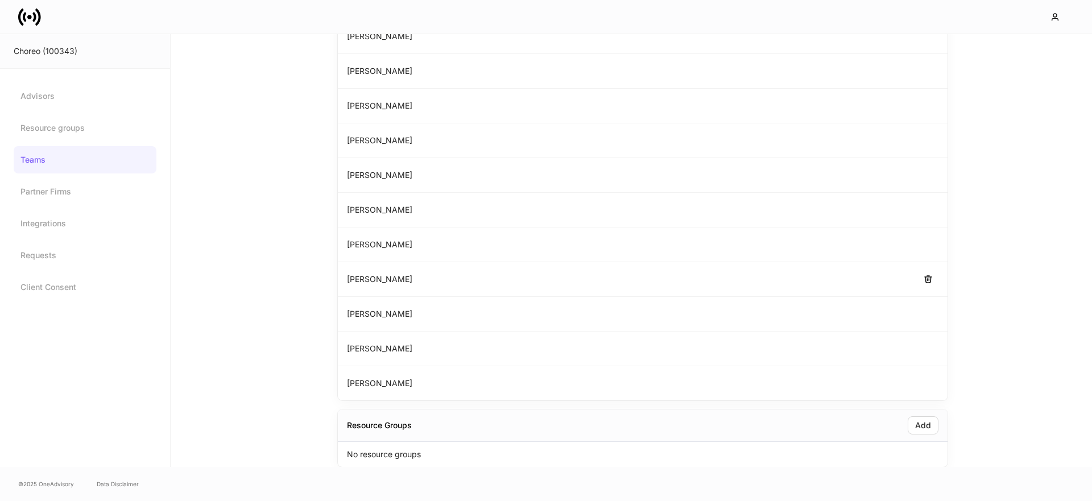
click at [351, 276] on p "[PERSON_NAME]" at bounding box center [379, 279] width 65 height 11
drag, startPoint x: 348, startPoint y: 279, endPoint x: 416, endPoint y: 283, distance: 68.4
click at [416, 283] on div "[PERSON_NAME]" at bounding box center [643, 279] width 610 height 35
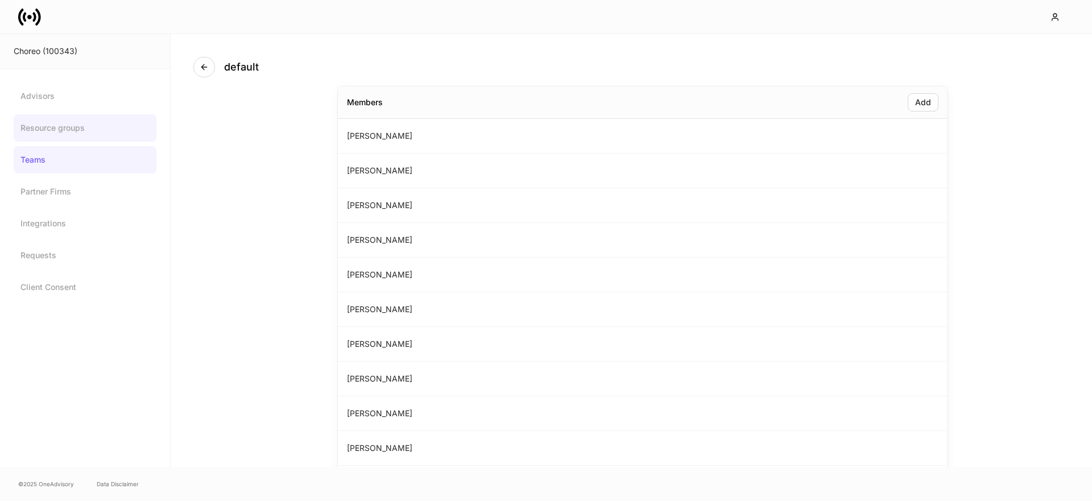
click at [74, 130] on link "Resource groups" at bounding box center [85, 127] width 143 height 27
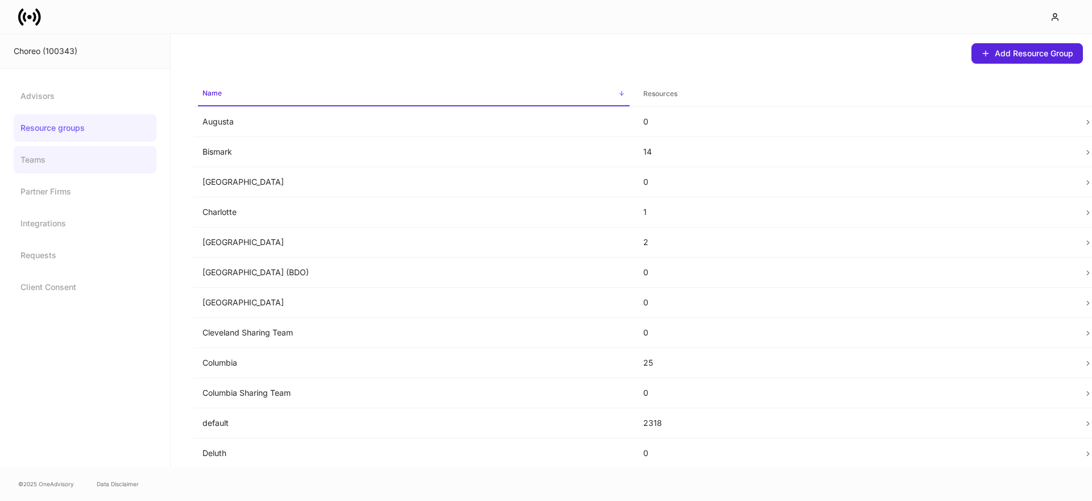
click at [32, 165] on link "Teams" at bounding box center [85, 159] width 143 height 27
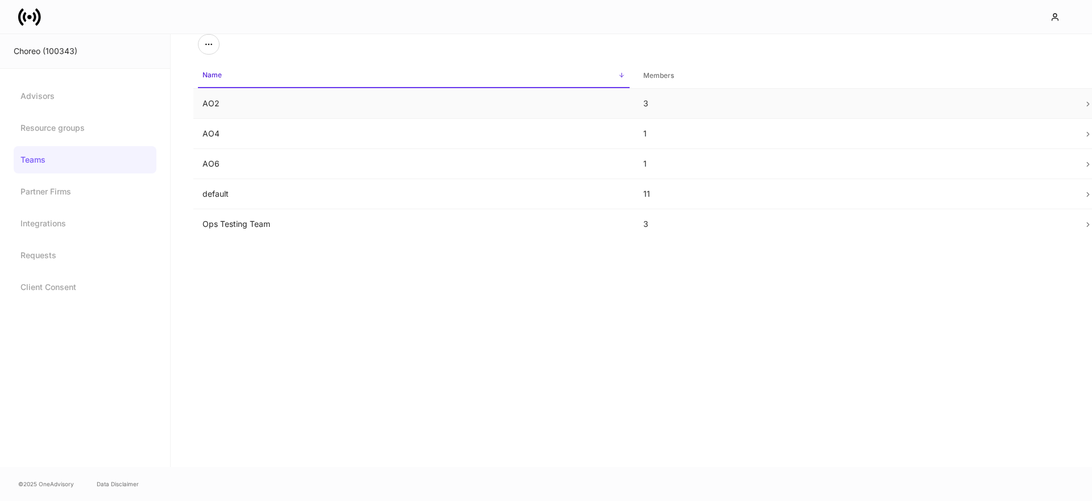
click at [285, 105] on td "AO2" at bounding box center [413, 104] width 441 height 30
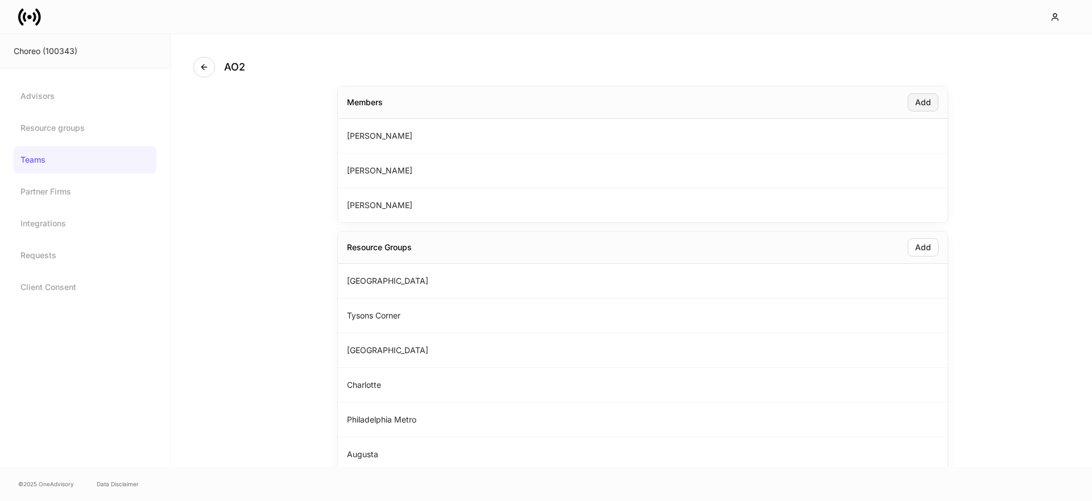
click at [922, 104] on div "Add" at bounding box center [924, 102] width 16 height 8
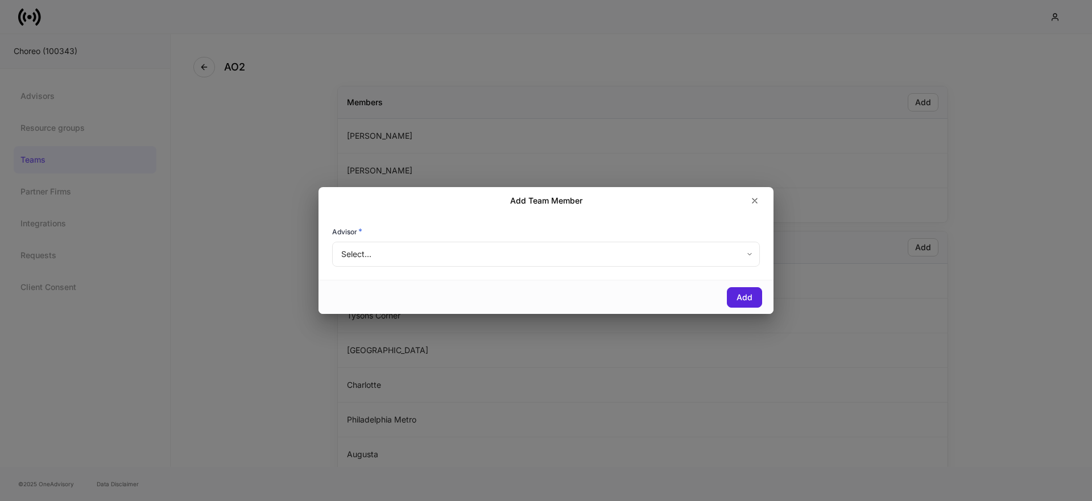
click at [667, 254] on body "Choreo (100343) Advisors Resource groups Teams Partner Firms Integrations Reque…" at bounding box center [546, 250] width 1092 height 501
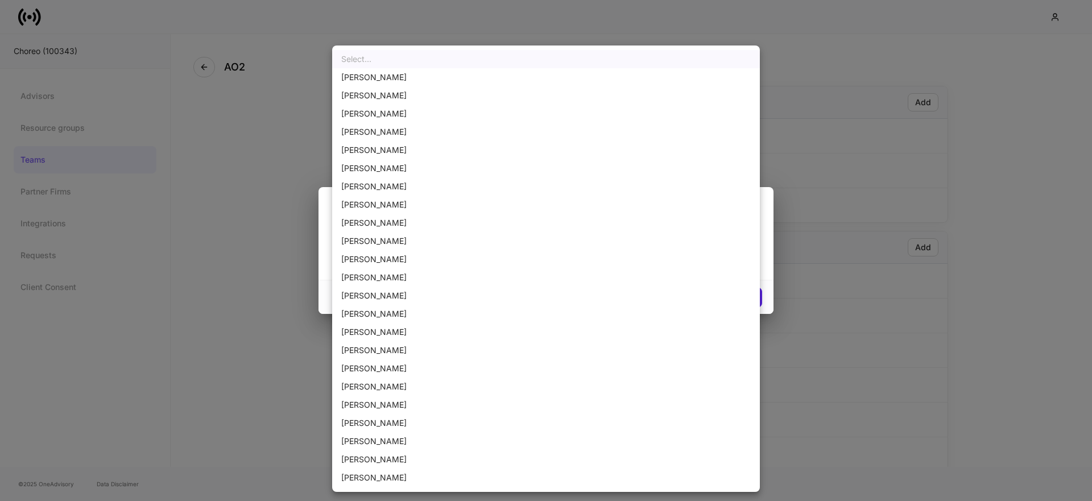
click at [262, 209] on div at bounding box center [546, 250] width 1092 height 501
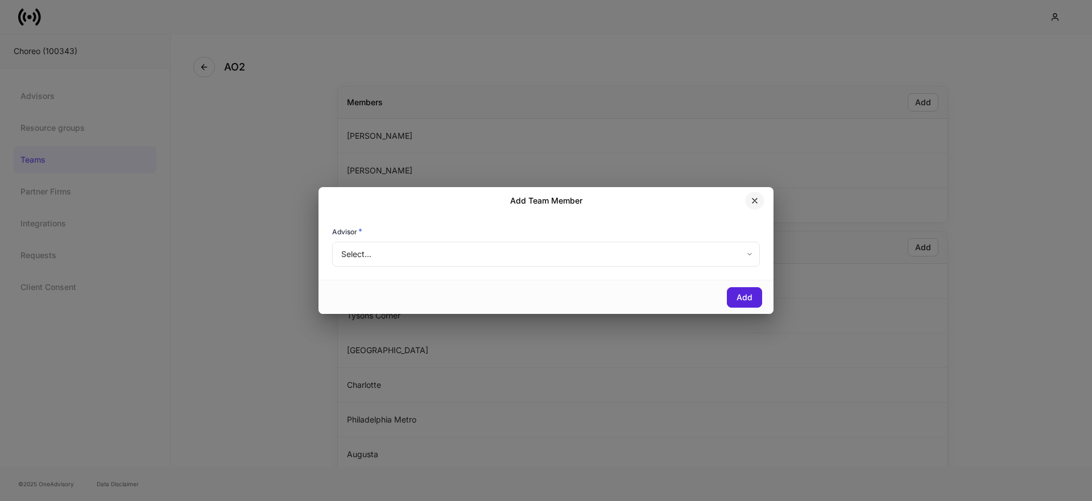
click at [752, 201] on icon "button" at bounding box center [755, 200] width 9 height 9
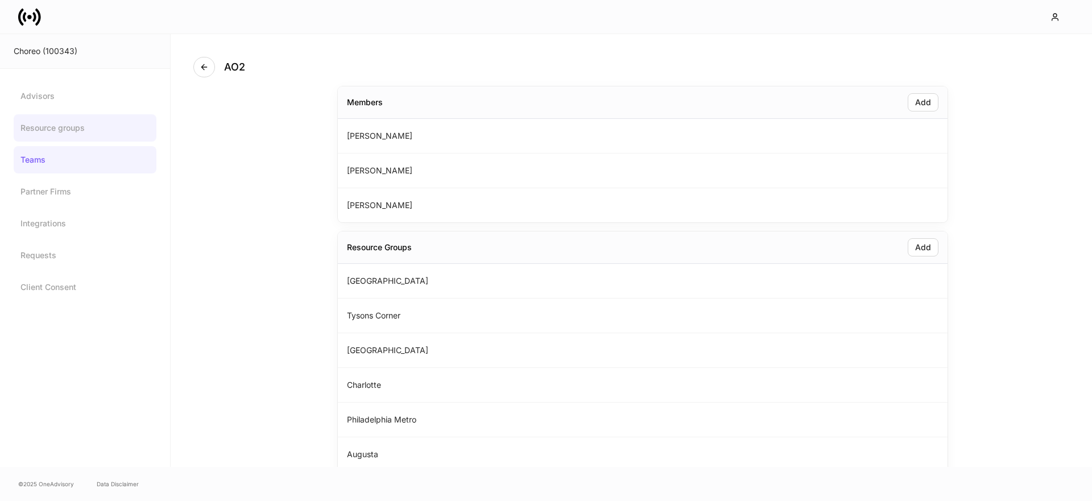
click at [49, 136] on link "Resource groups" at bounding box center [85, 127] width 143 height 27
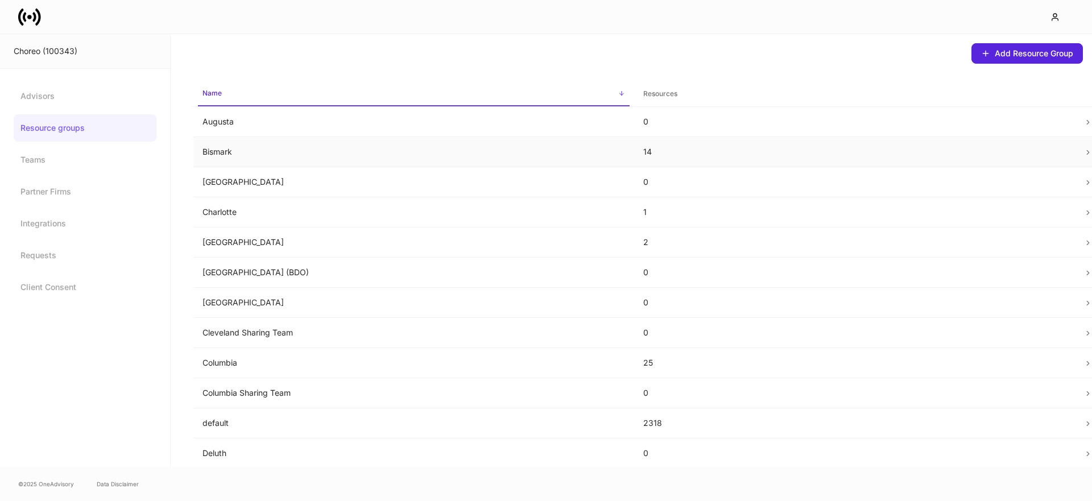
click at [313, 152] on p "Bismark" at bounding box center [414, 151] width 423 height 11
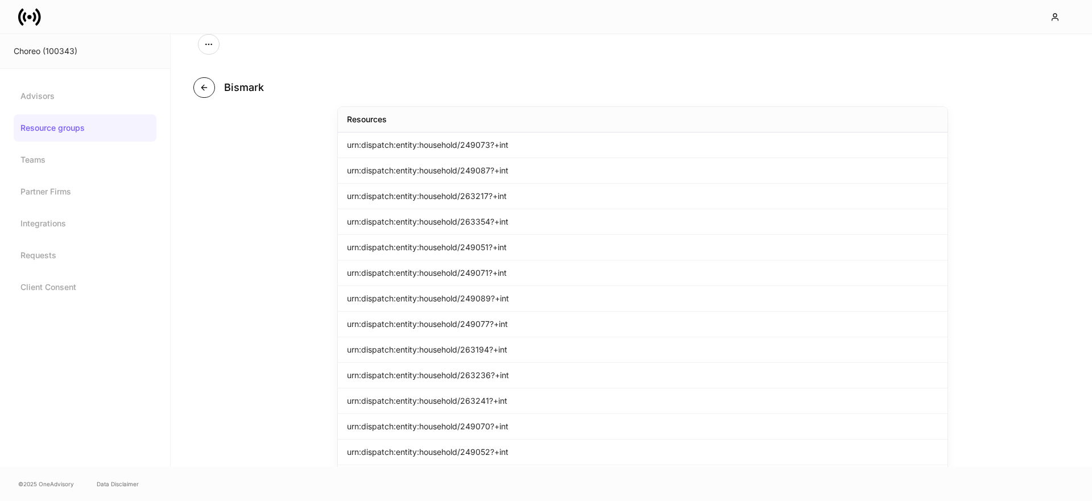
click at [200, 89] on icon "button" at bounding box center [204, 87] width 9 height 9
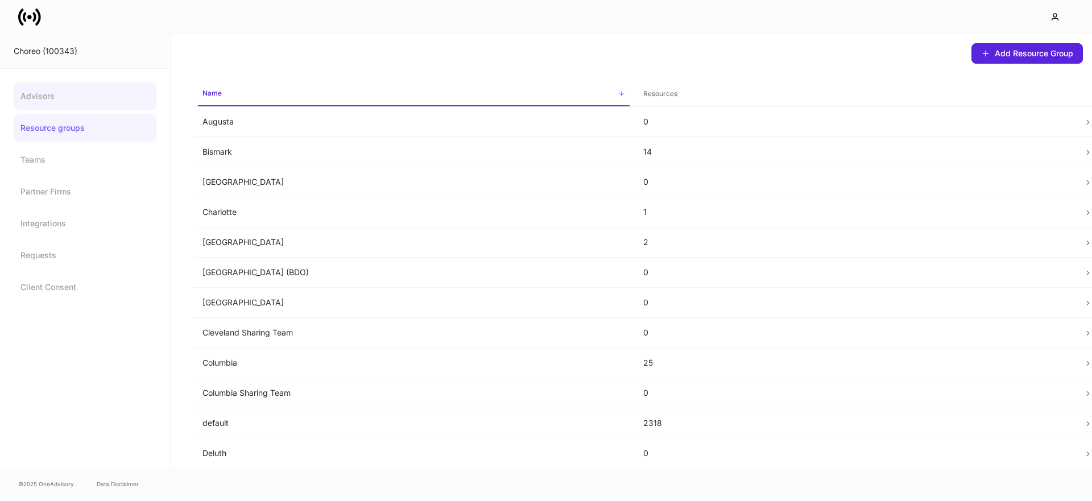
click at [54, 93] on link "Advisors" at bounding box center [85, 96] width 143 height 27
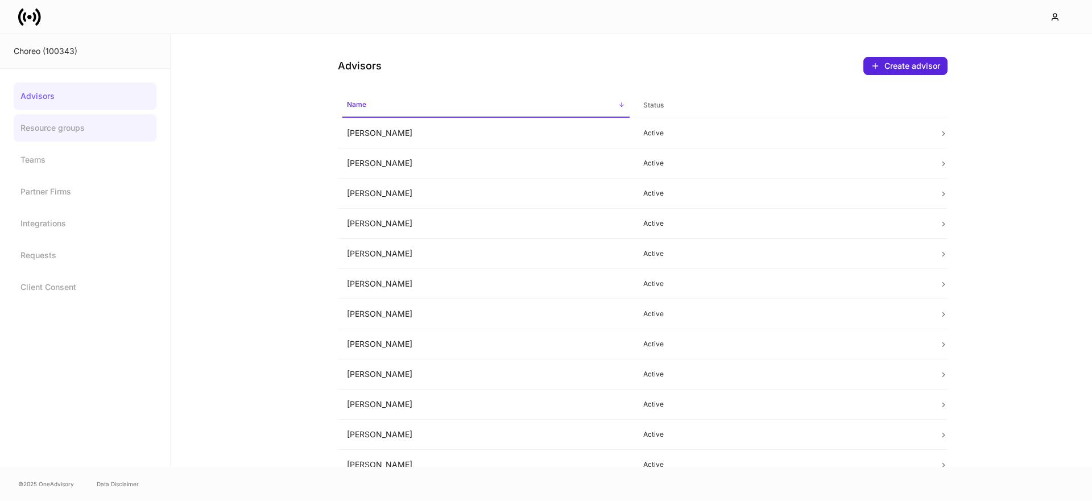
click at [58, 127] on link "Resource groups" at bounding box center [85, 127] width 143 height 27
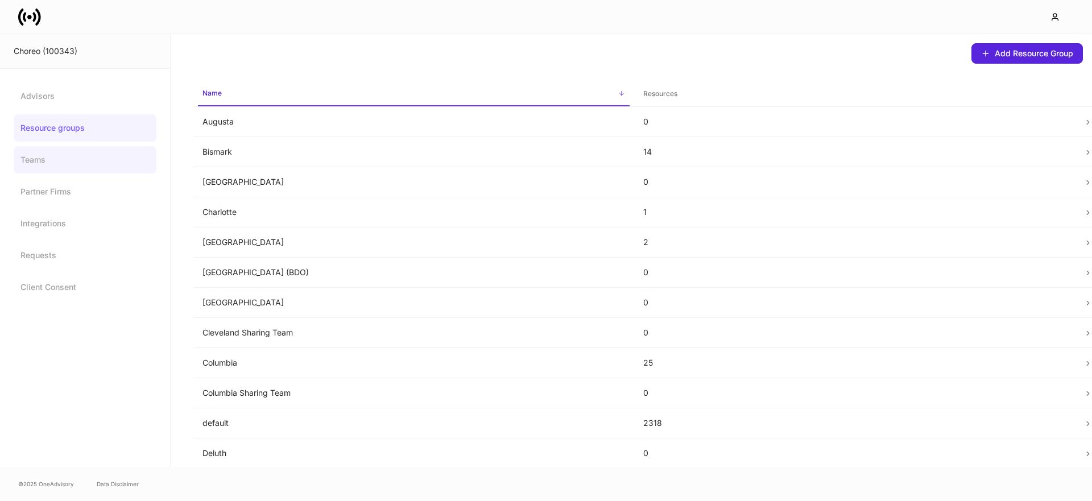
click at [83, 166] on link "Teams" at bounding box center [85, 159] width 143 height 27
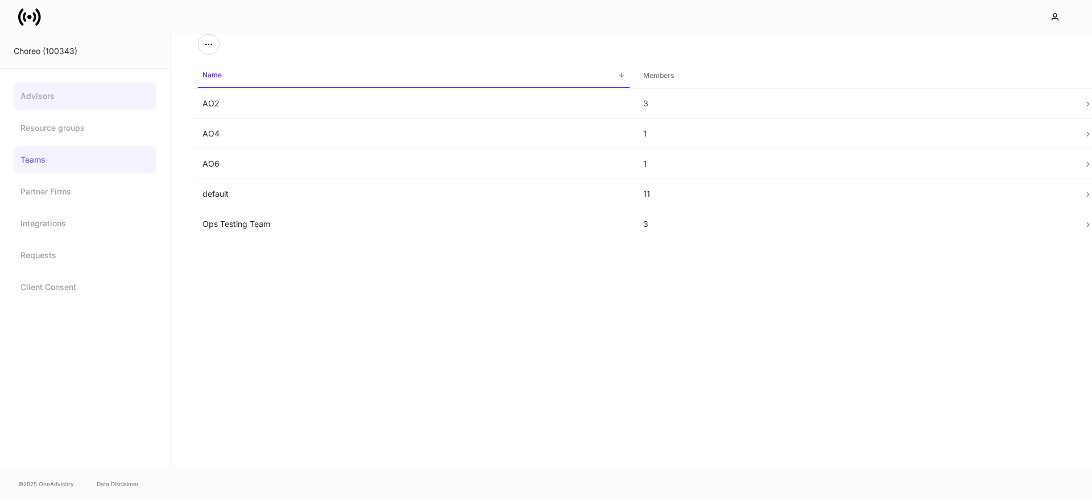
click at [40, 98] on link "Advisors" at bounding box center [85, 96] width 143 height 27
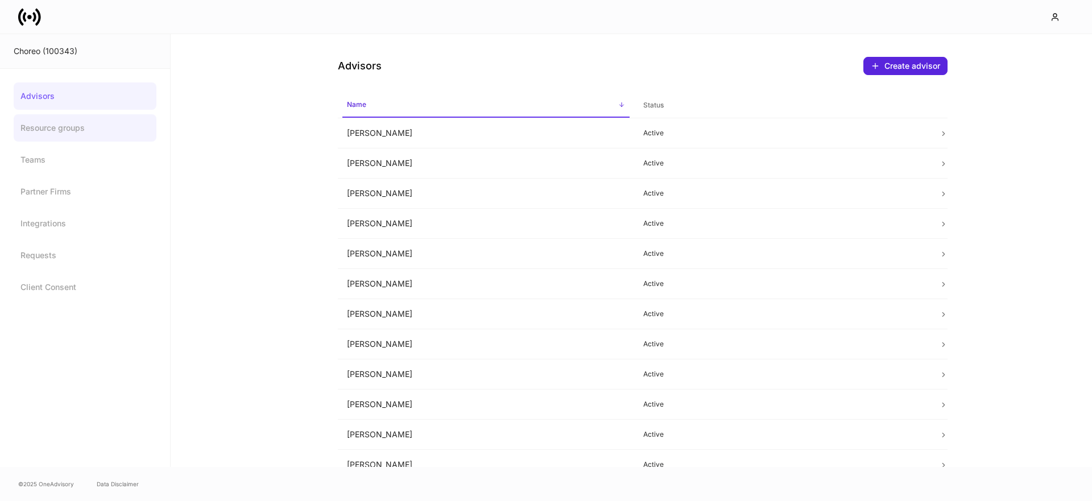
click at [64, 128] on link "Resource groups" at bounding box center [85, 127] width 143 height 27
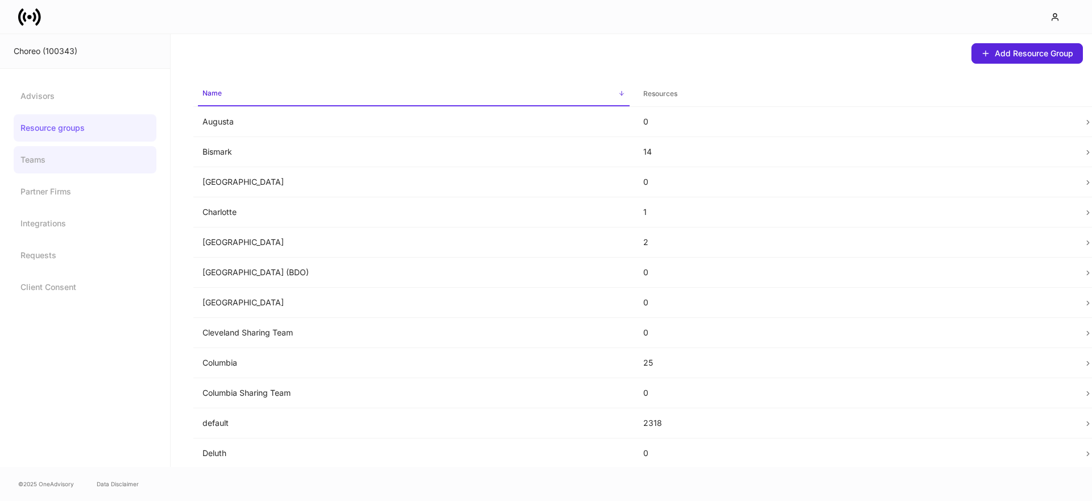
click at [85, 159] on link "Teams" at bounding box center [85, 159] width 143 height 27
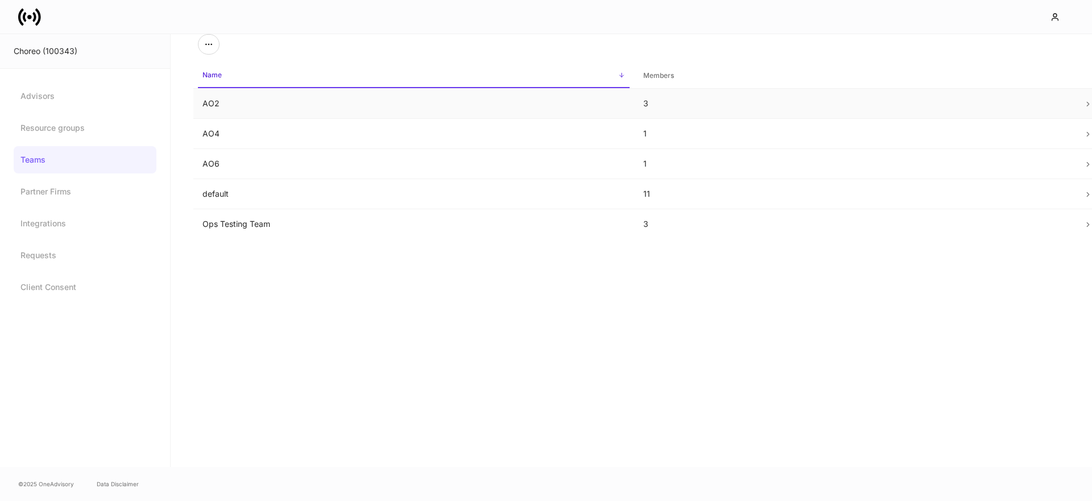
click at [301, 108] on td "AO2" at bounding box center [413, 104] width 441 height 30
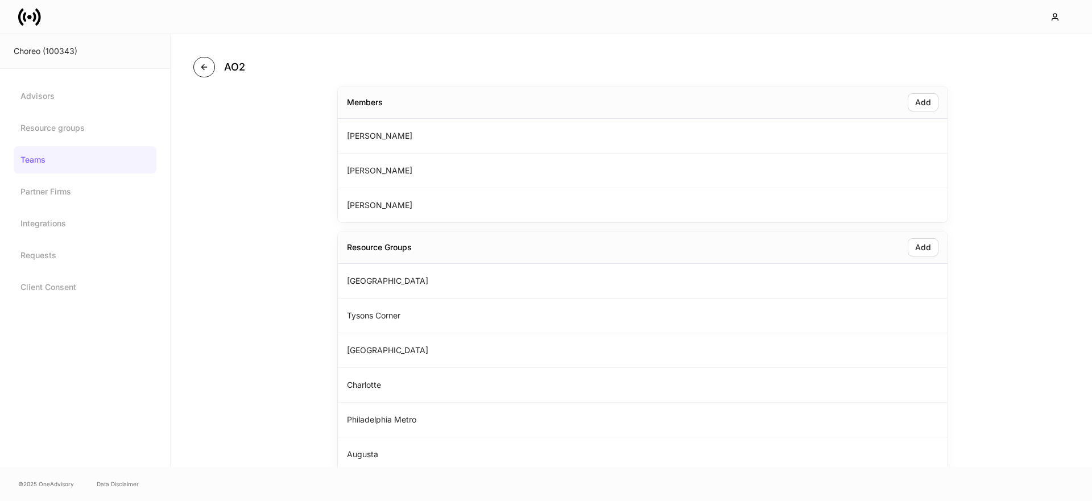
click at [203, 64] on icon "button" at bounding box center [204, 67] width 9 height 9
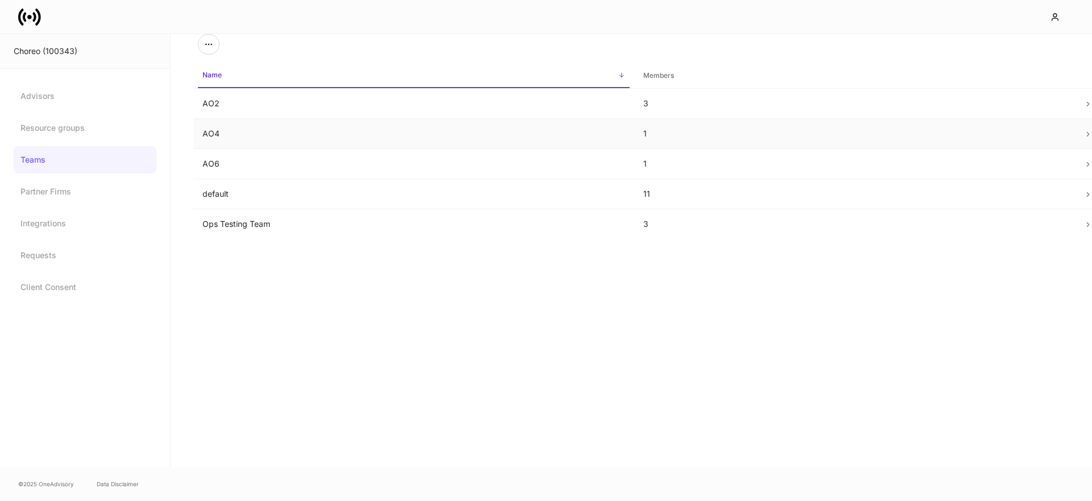
click at [244, 130] on td "AO4" at bounding box center [413, 134] width 441 height 30
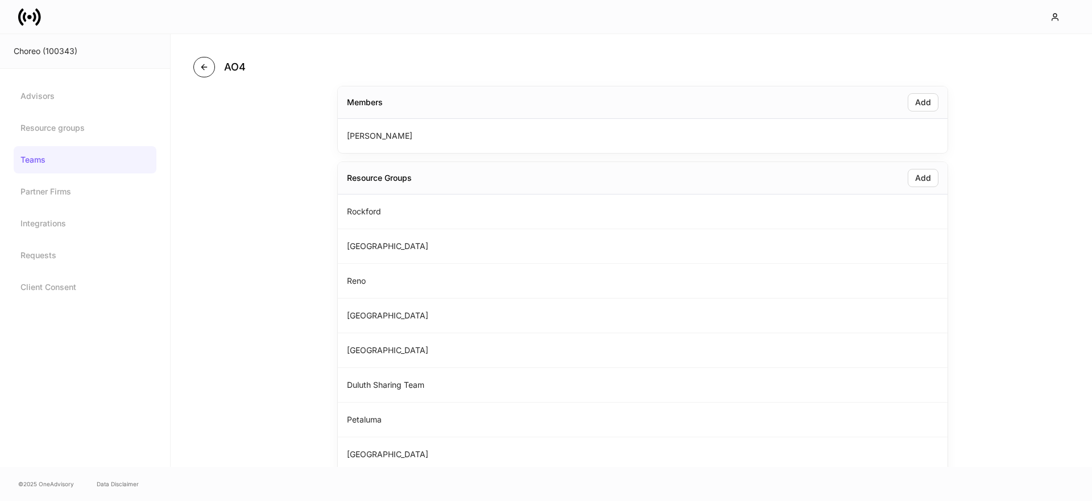
click at [207, 61] on button "button" at bounding box center [204, 67] width 22 height 20
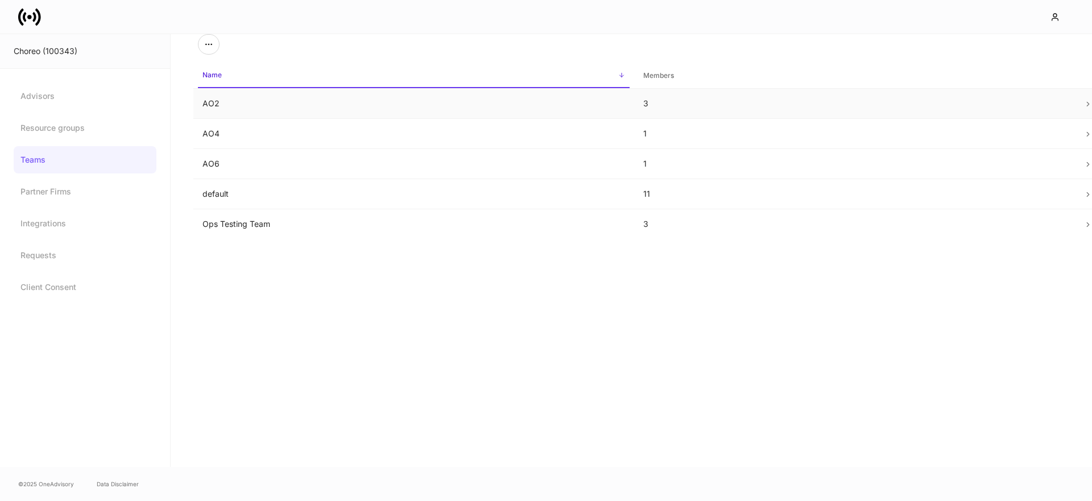
click at [246, 107] on td "AO2" at bounding box center [413, 104] width 441 height 30
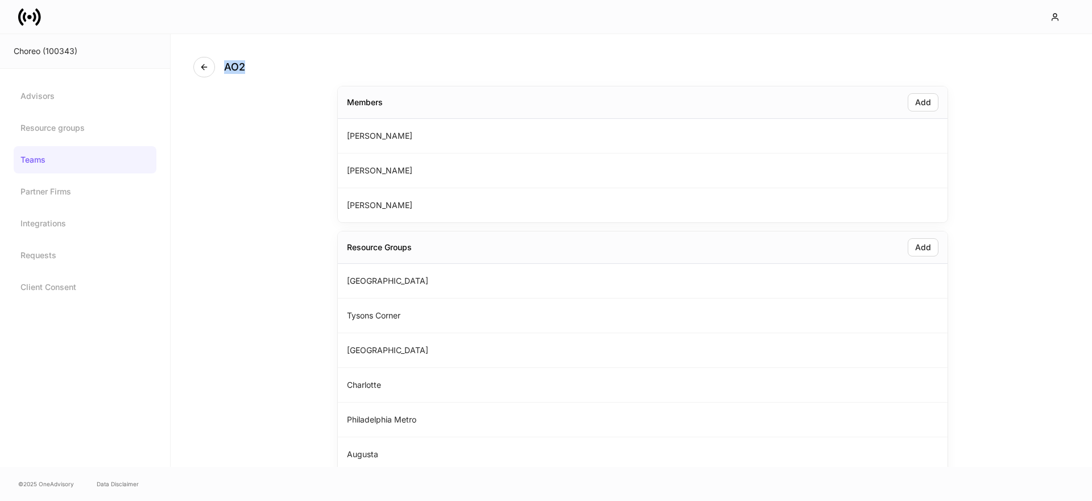
drag, startPoint x: 224, startPoint y: 68, endPoint x: 248, endPoint y: 67, distance: 24.5
click at [248, 67] on div "AO2" at bounding box center [223, 67] width 61 height 20
drag, startPoint x: 244, startPoint y: 119, endPoint x: 102, endPoint y: 101, distance: 142.9
click at [242, 118] on div "AO2 Members Add [PERSON_NAME] [PERSON_NAME] [PERSON_NAME] Resource Groups Add […" at bounding box center [632, 250] width 922 height 433
click at [45, 24] on link at bounding box center [34, 17] width 32 height 23
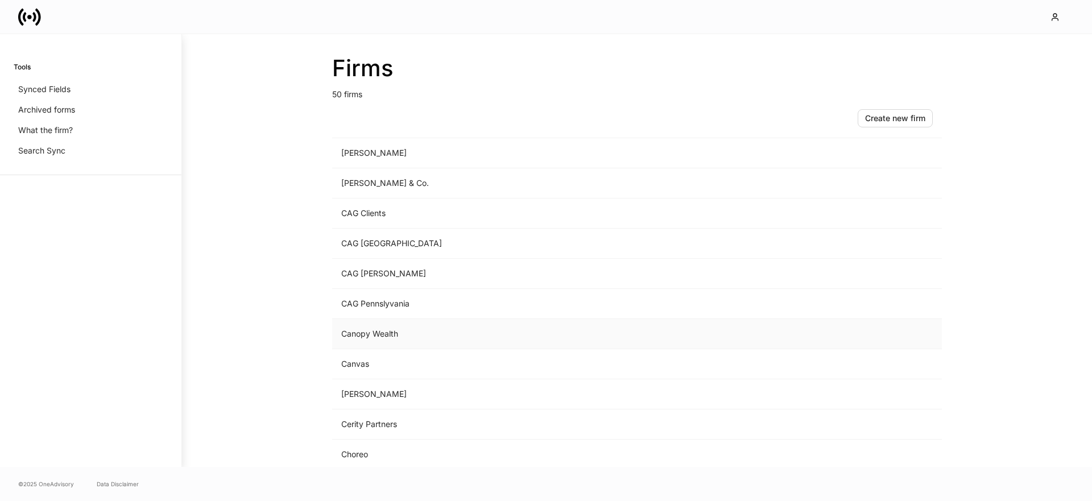
scroll to position [135, 0]
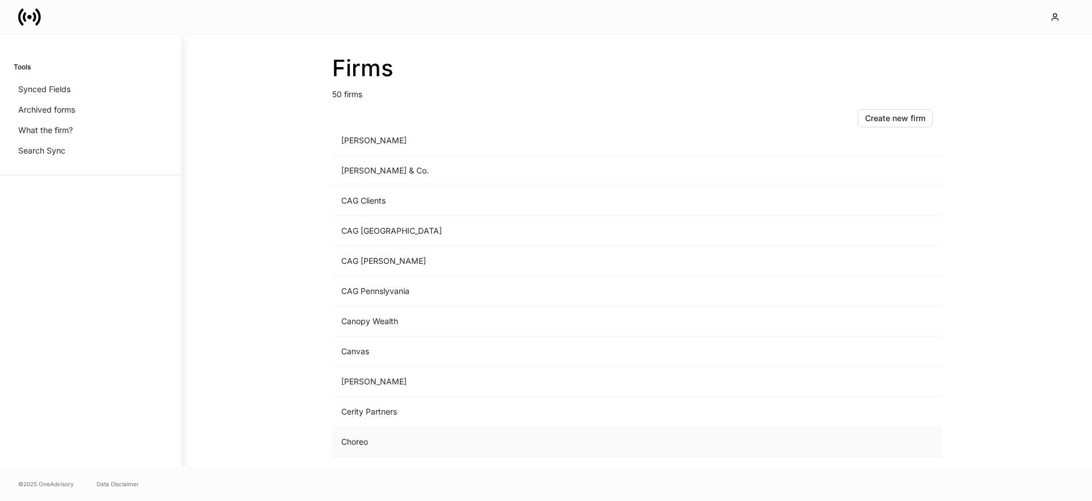
click at [432, 436] on td "Choreo" at bounding box center [542, 442] width 421 height 30
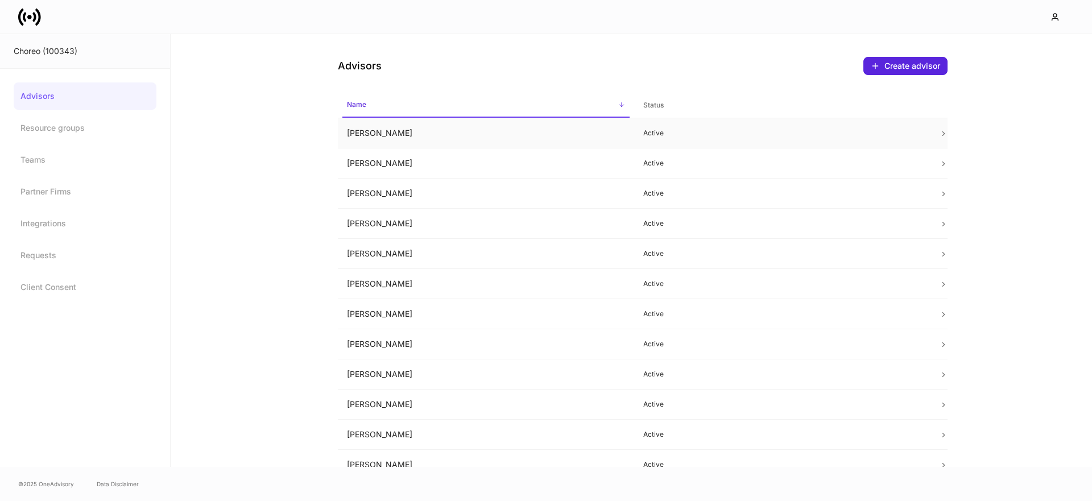
click at [554, 139] on td "[PERSON_NAME]" at bounding box center [486, 133] width 296 height 30
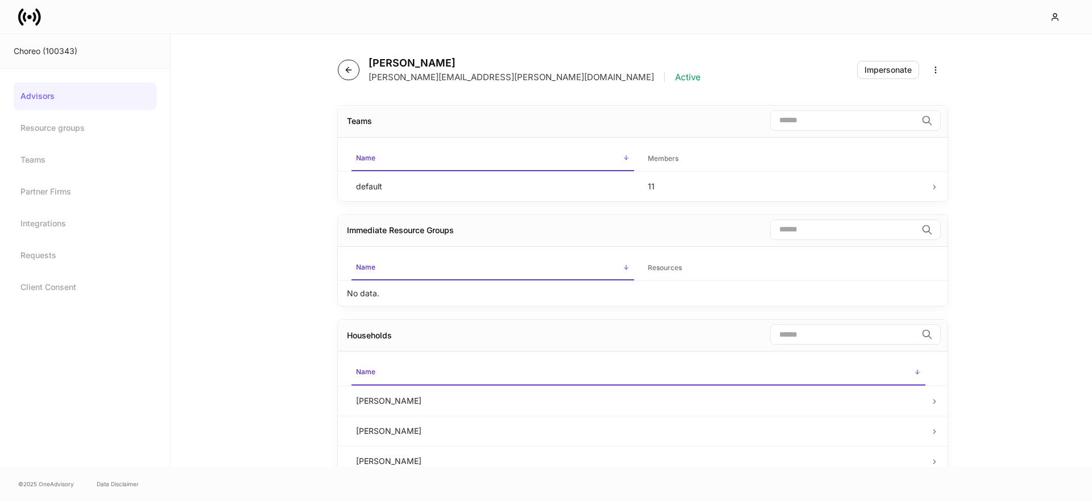
click at [345, 69] on icon "button" at bounding box center [348, 69] width 9 height 9
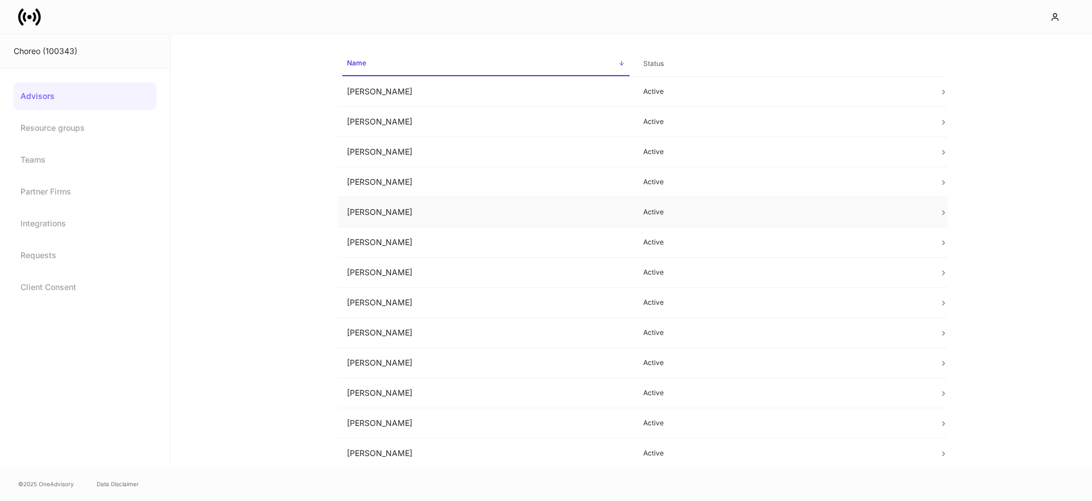
scroll to position [82, 0]
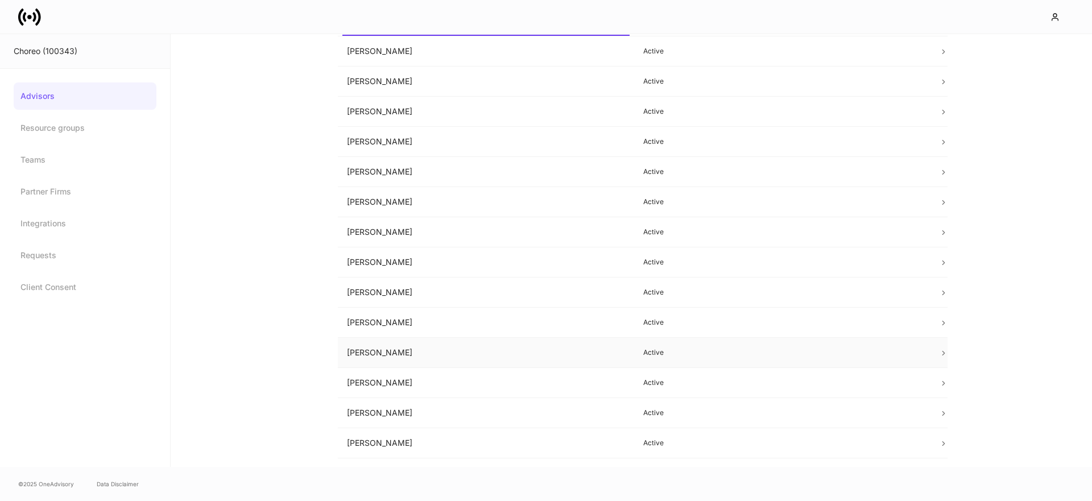
click at [401, 349] on td "[PERSON_NAME]" at bounding box center [486, 353] width 296 height 30
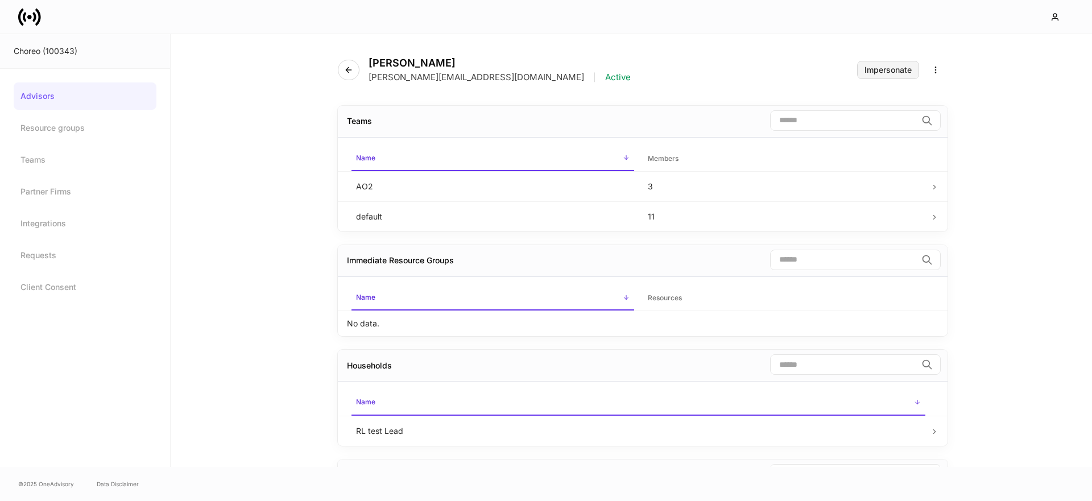
click at [888, 71] on div "Impersonate" at bounding box center [888, 70] width 47 height 8
click at [63, 92] on link "Advisors" at bounding box center [85, 96] width 143 height 27
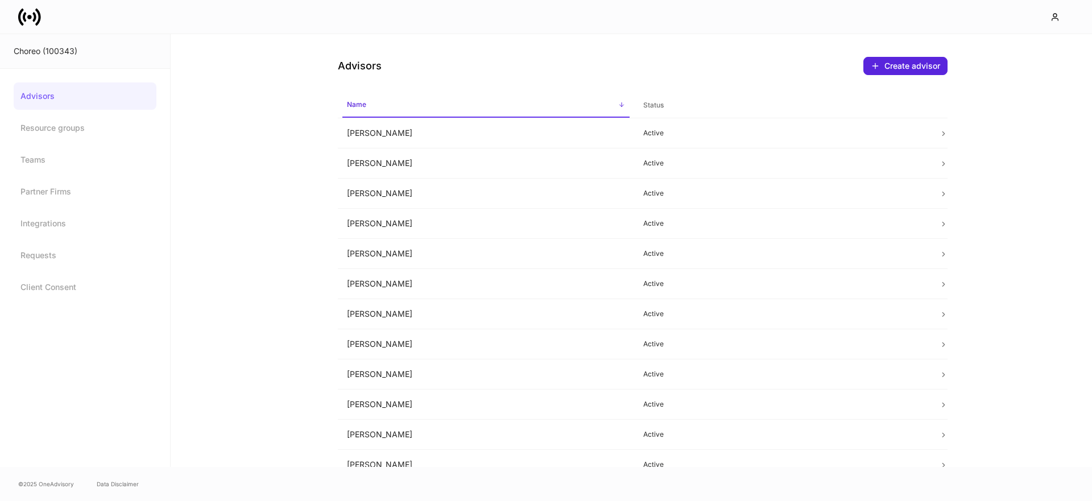
click at [28, 11] on icon at bounding box center [29, 17] width 23 height 23
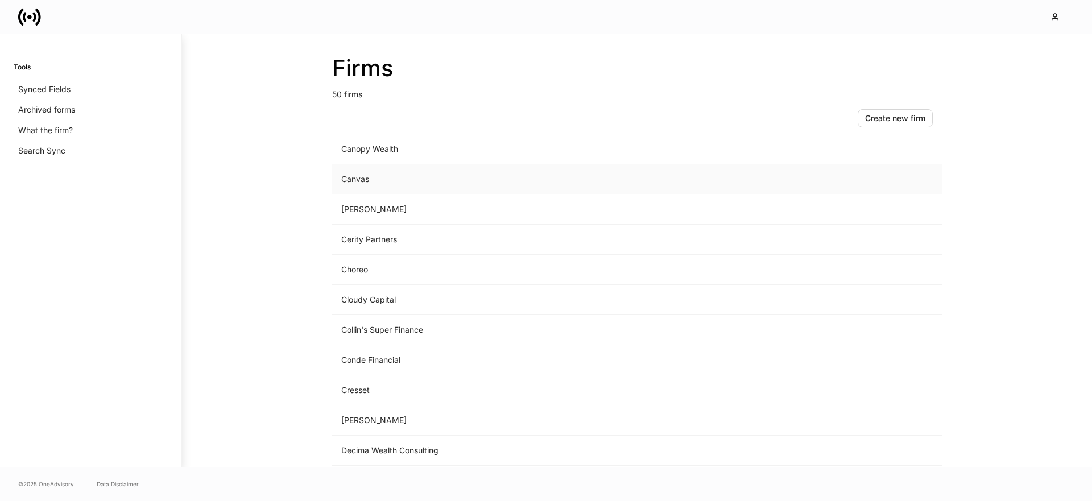
scroll to position [362, 0]
